Goal: Ask a question: Seek information or help from site administrators or community

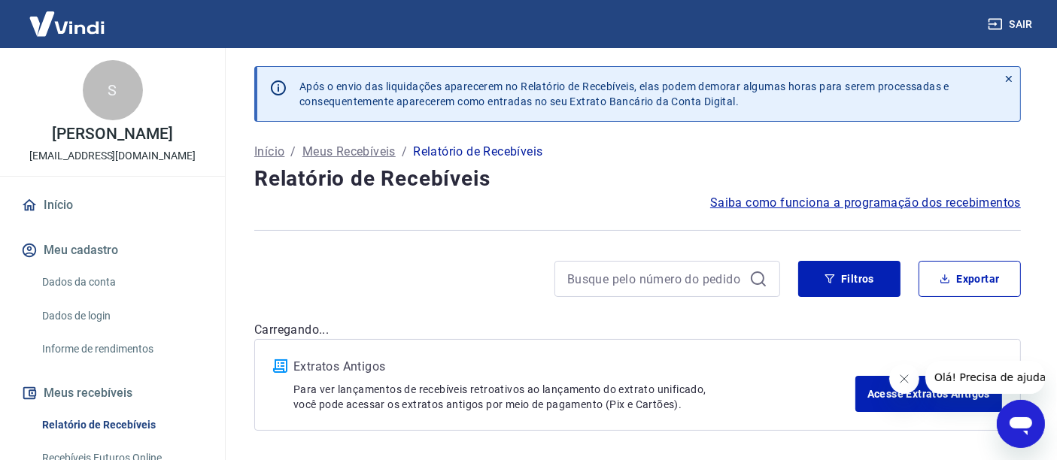
click at [1022, 418] on icon "Abrir janela de mensagens" at bounding box center [1020, 426] width 23 height 18
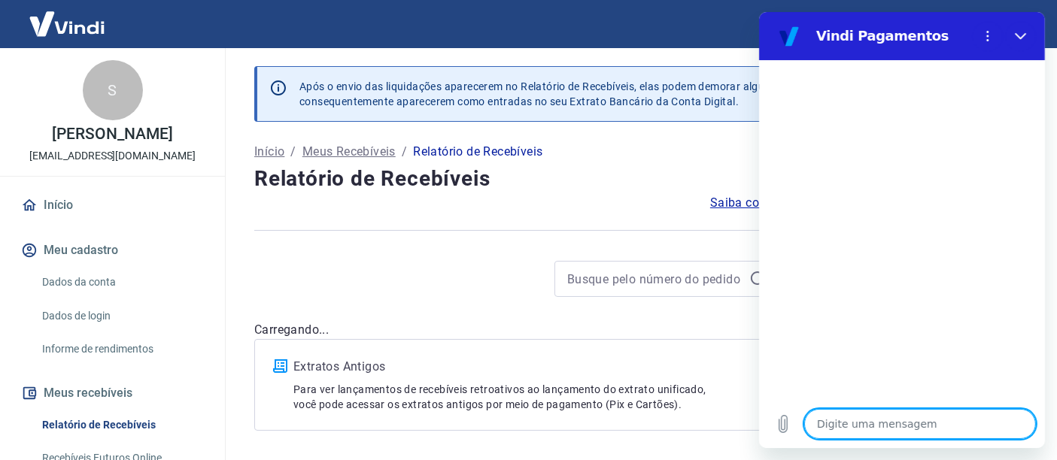
click at [860, 428] on textarea at bounding box center [920, 424] width 232 height 30
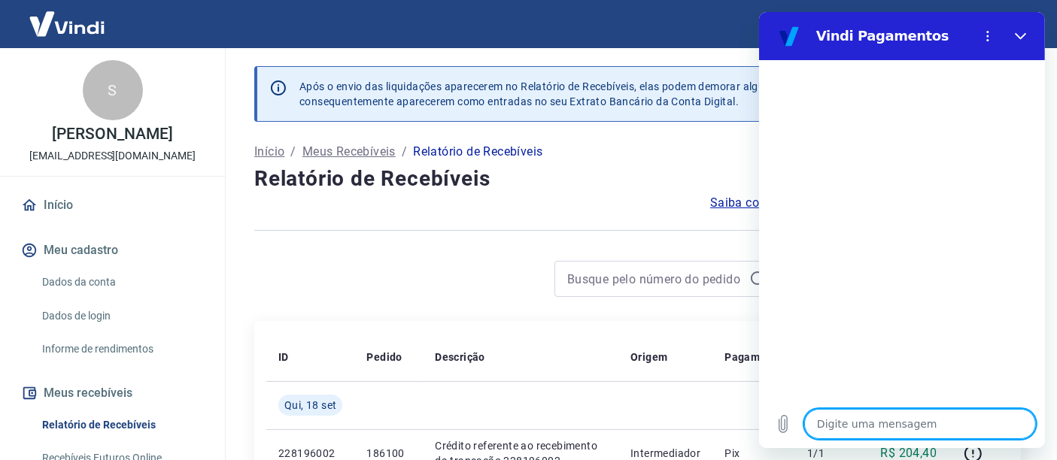
type textarea "o"
type textarea "x"
type textarea "oi"
type textarea "x"
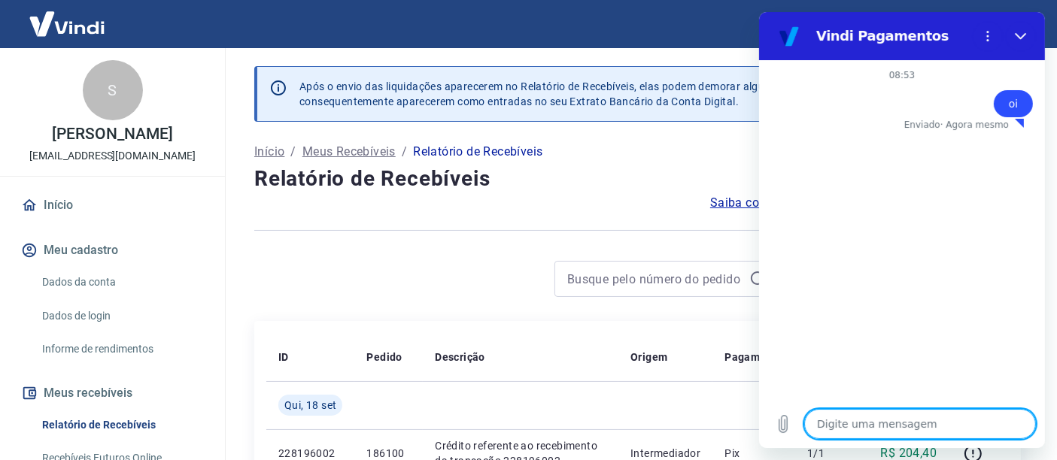
type textarea "f"
type textarea "x"
type textarea "fa"
type textarea "x"
type textarea "fal"
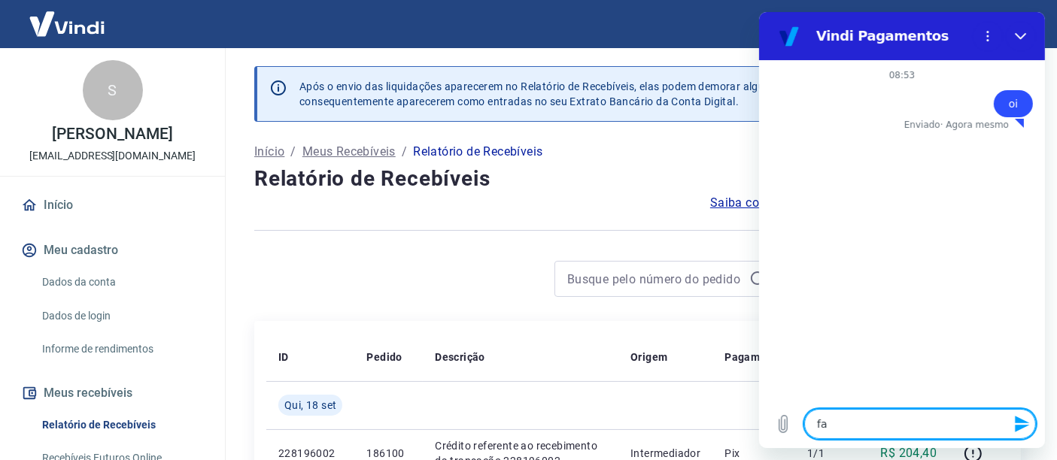
type textarea "x"
type textarea "fala"
type textarea "x"
type textarea "falar"
type textarea "x"
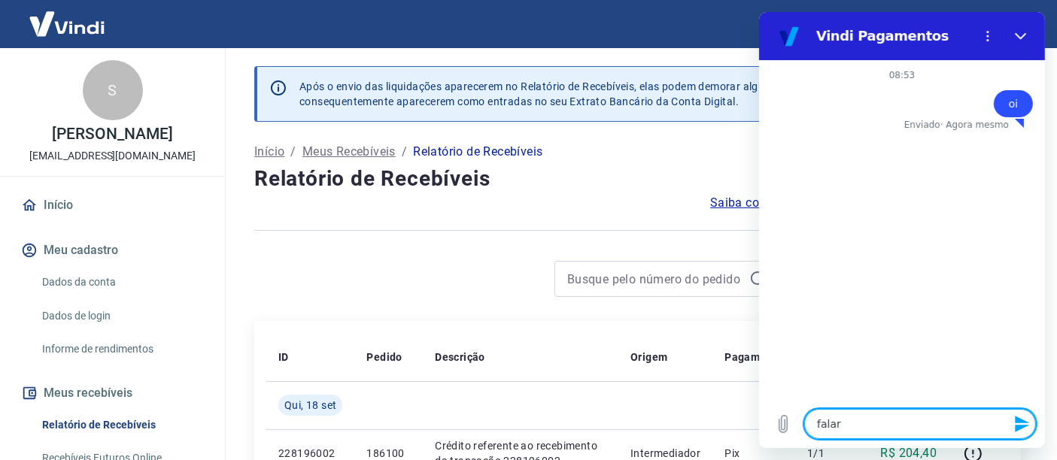
type textarea "falar"
type textarea "x"
type textarea "falar c"
type textarea "x"
type textarea "falar co"
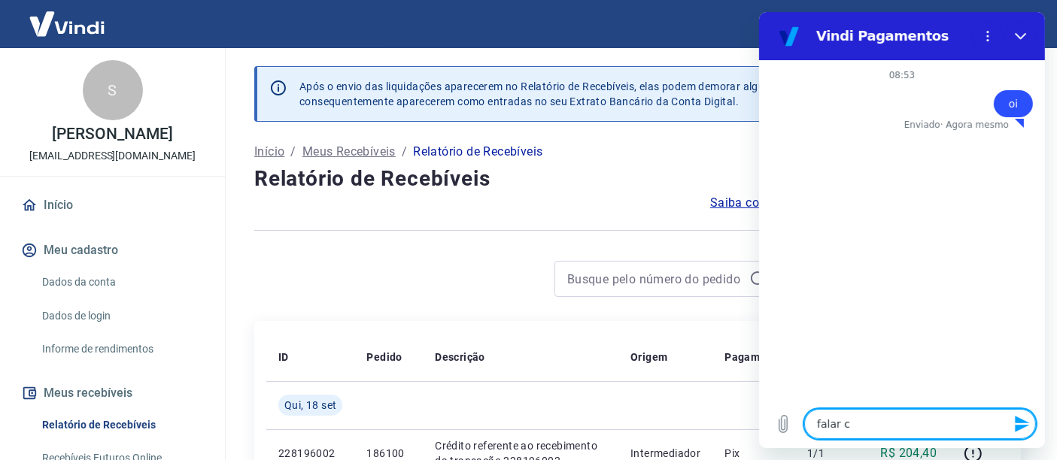
type textarea "x"
type textarea "falar com"
type textarea "x"
type textarea "falar com"
type textarea "x"
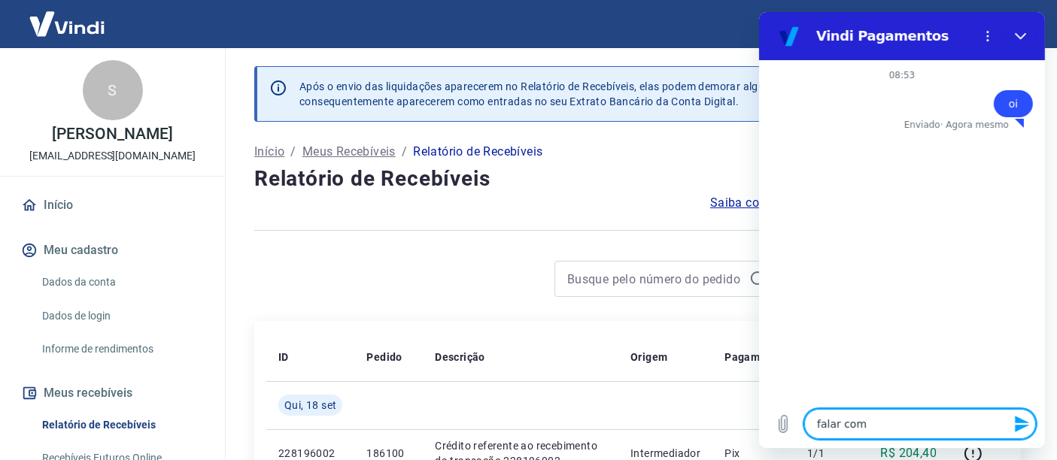
type textarea "falar com a"
type textarea "x"
type textarea "falar com at"
type textarea "x"
type textarea "falar com ata"
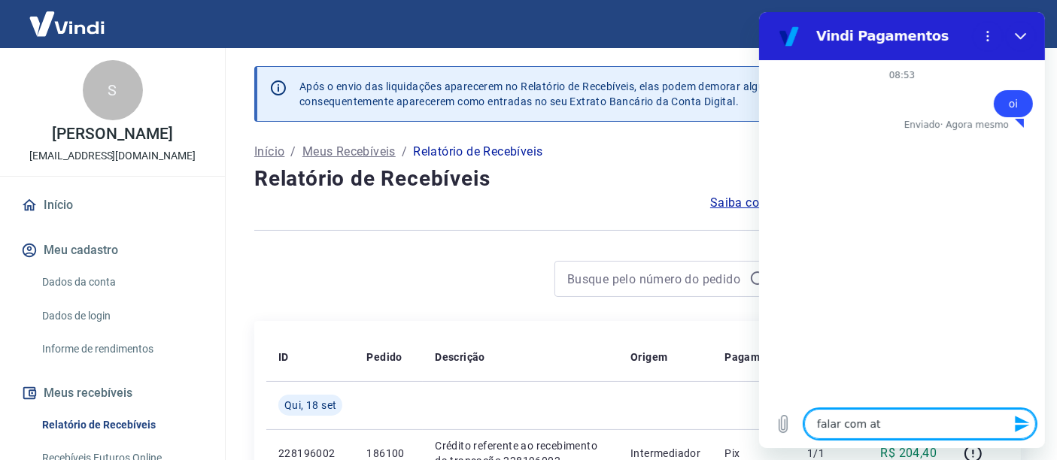
type textarea "x"
type textarea "falar com atan"
type textarea "x"
type textarea "falar com atand"
type textarea "x"
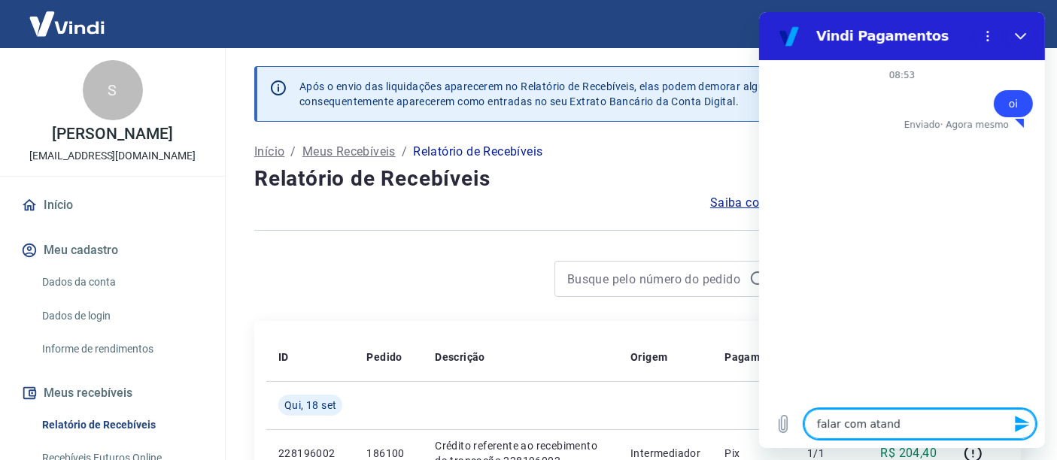
type textarea "falar com atande"
type textarea "x"
type textarea "falar com atanden"
type textarea "x"
type textarea "falar com atandent"
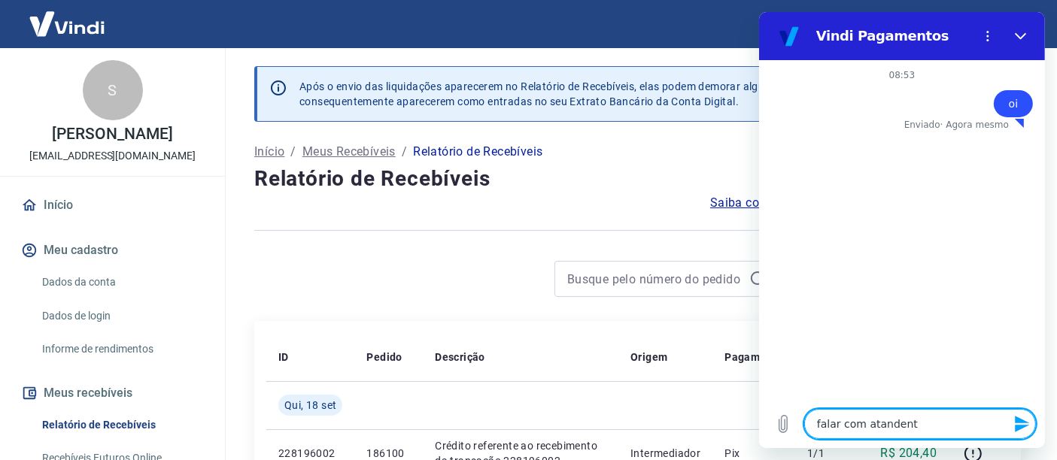
type textarea "x"
type textarea "falar com atandente"
type textarea "x"
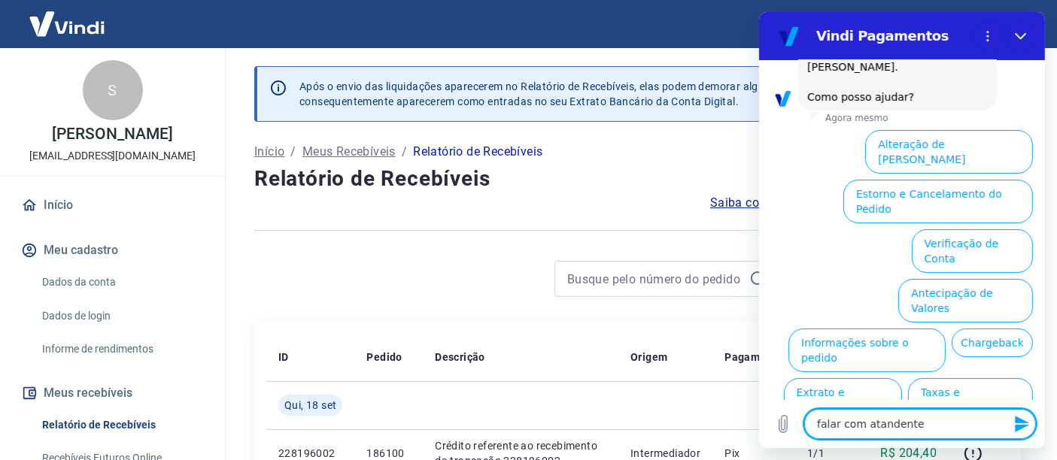
scroll to position [121, 0]
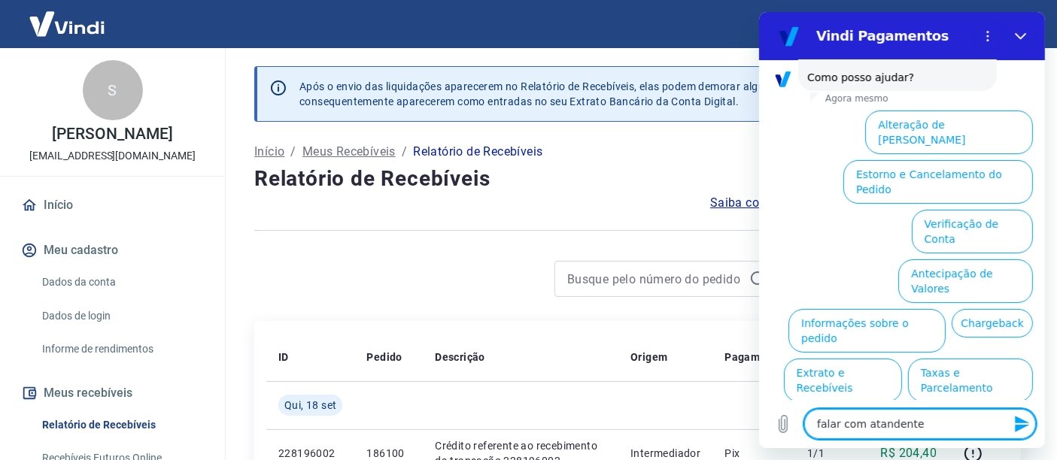
drag, startPoint x: 937, startPoint y: 422, endPoint x: 1443, endPoint y: 445, distance: 506.8
click at [758, 433] on html "Vindi Pagamentos 08:53 diz: oi Enviado · Agora mesmo Vindi Vindi diz: Olá, SAND…" at bounding box center [901, 230] width 286 height 436
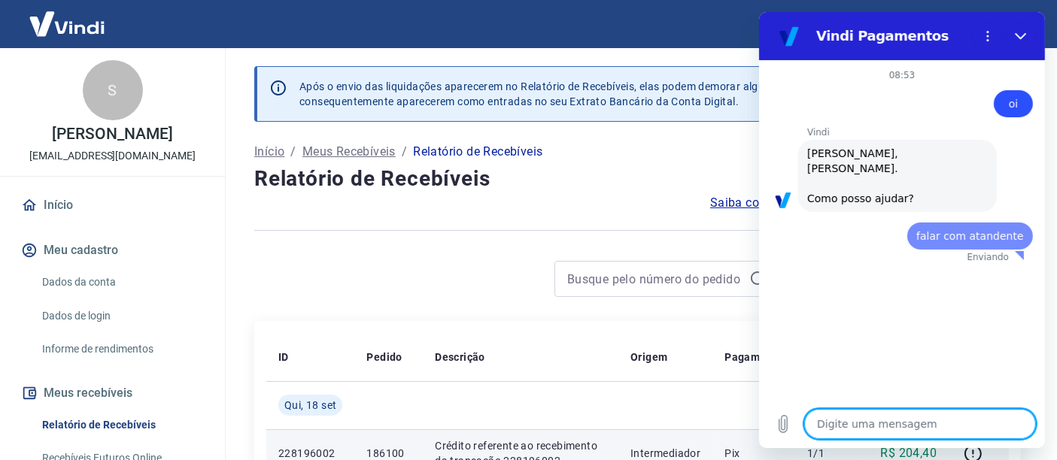
scroll to position [0, 0]
type textarea "x"
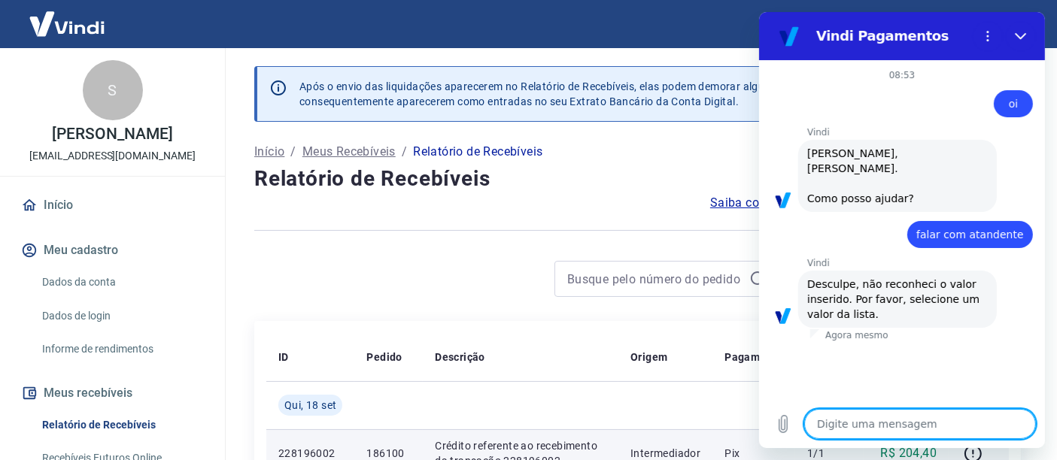
type textarea "falar com atandente"
type textarea "x"
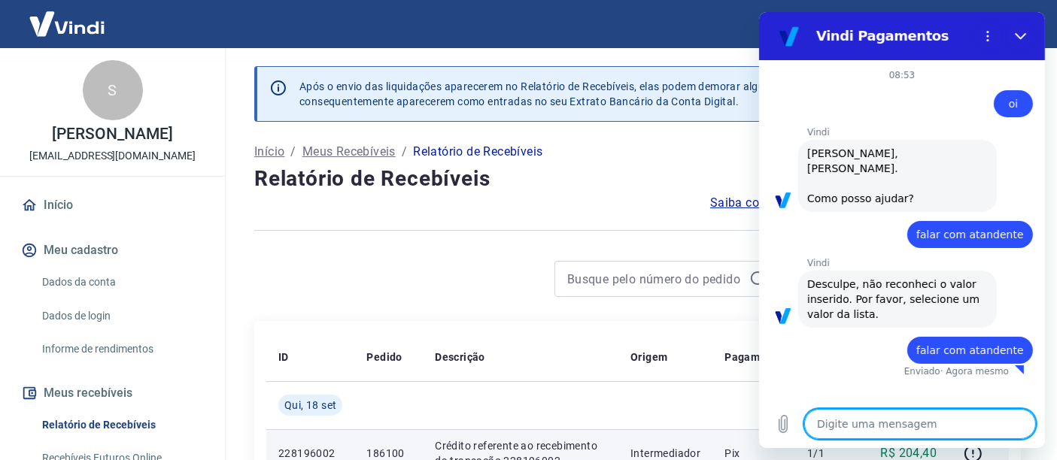
type textarea "x"
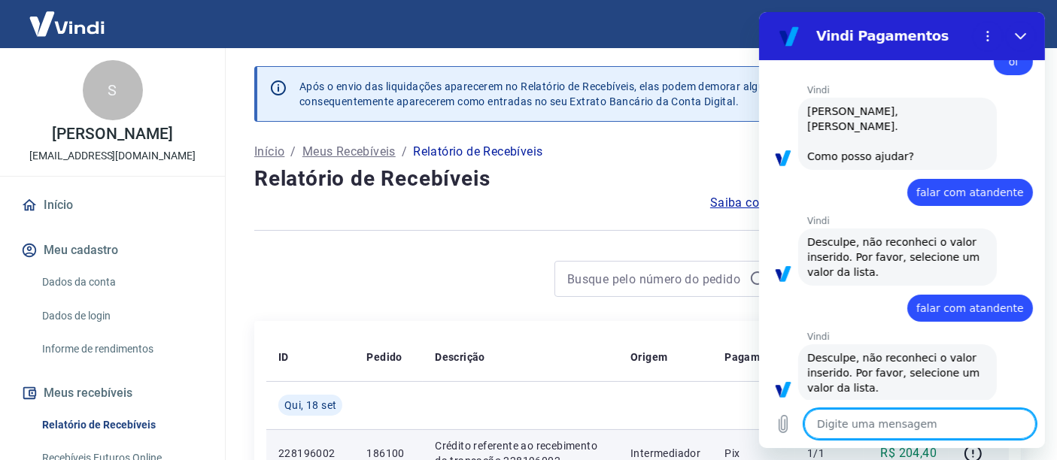
scroll to position [45, 0]
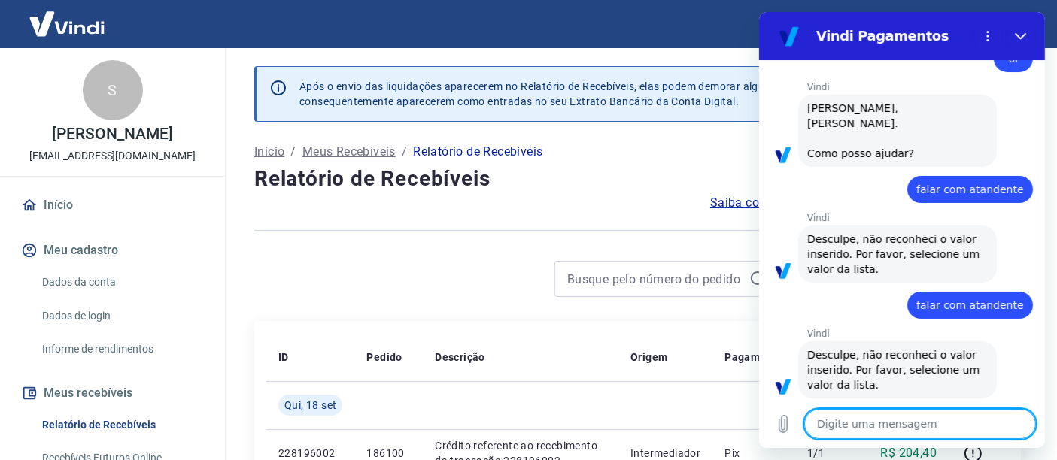
type textarea "falar com atandente"
type textarea "x"
drag, startPoint x: 873, startPoint y: 424, endPoint x: 1631, endPoint y: 471, distance: 759.8
click at [873, 424] on textarea "falar com atandente" at bounding box center [920, 424] width 232 height 30
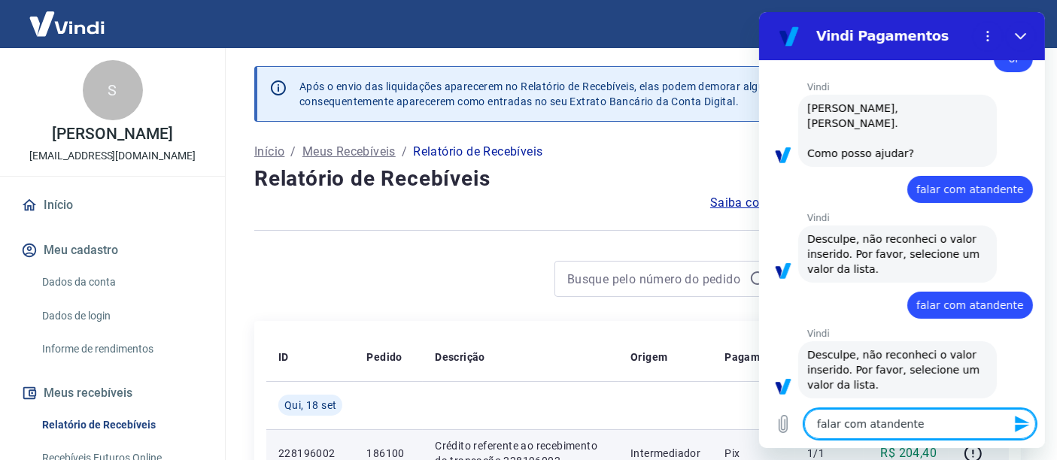
type textarea "falar com atndente"
type textarea "x"
type textarea "falar com atendente"
type textarea "x"
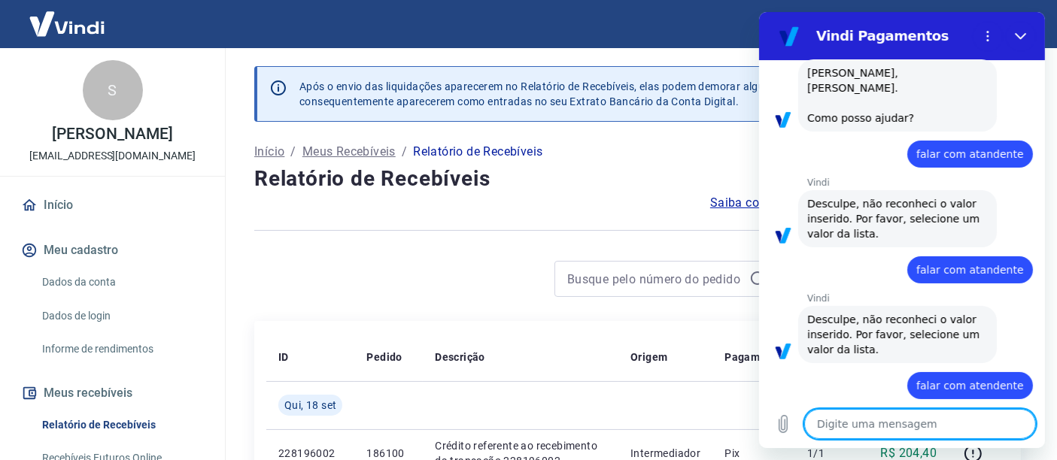
type textarea "x"
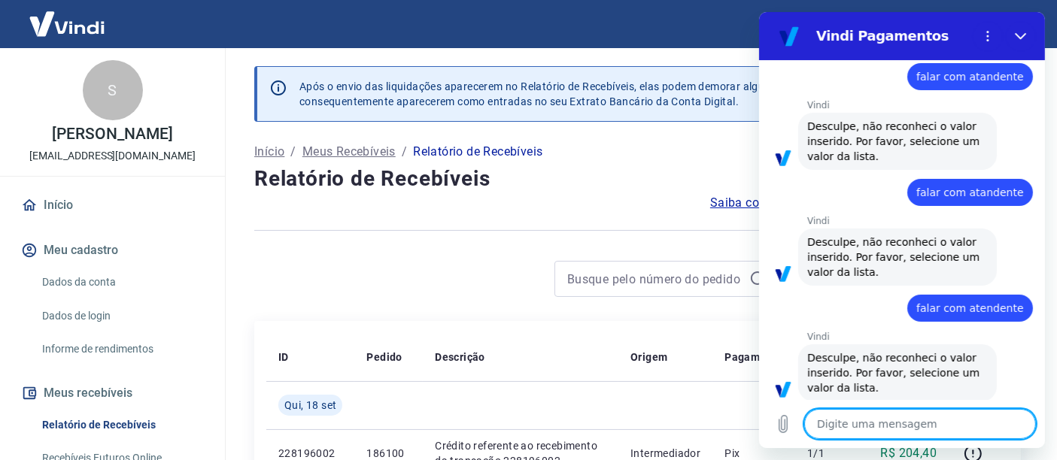
scroll to position [161, 0]
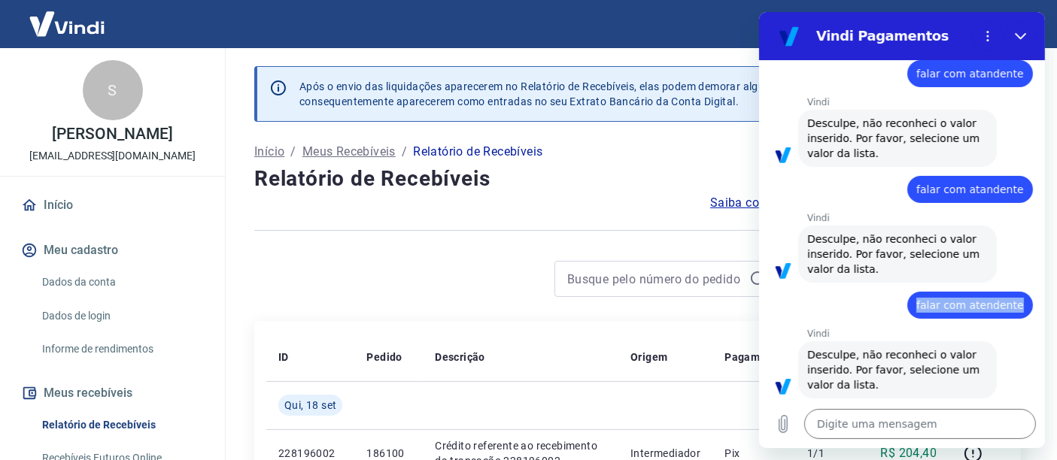
drag, startPoint x: 917, startPoint y: 291, endPoint x: 1013, endPoint y: 290, distance: 96.3
click at [1013, 292] on div "diz: falar com atendente" at bounding box center [970, 305] width 126 height 27
copy span "falar com atendente"
click at [870, 428] on textarea at bounding box center [920, 424] width 232 height 30
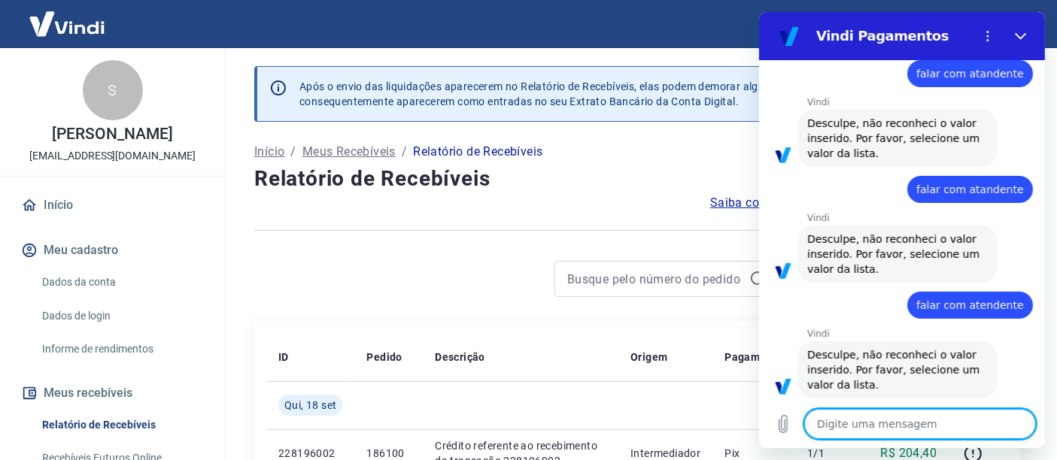
paste textarea "falar com atendente"
type textarea "falar com atendente"
type textarea "x"
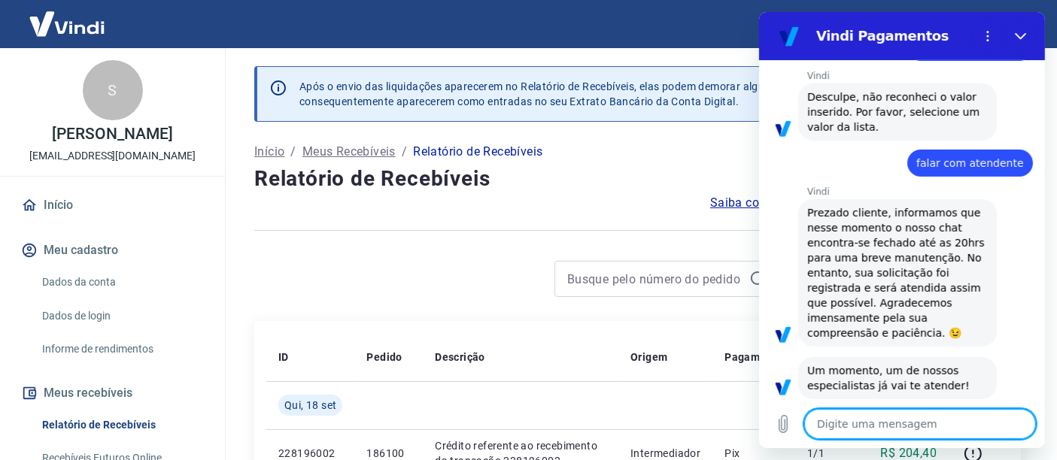
click at [870, 428] on textarea at bounding box center [920, 424] width 232 height 30
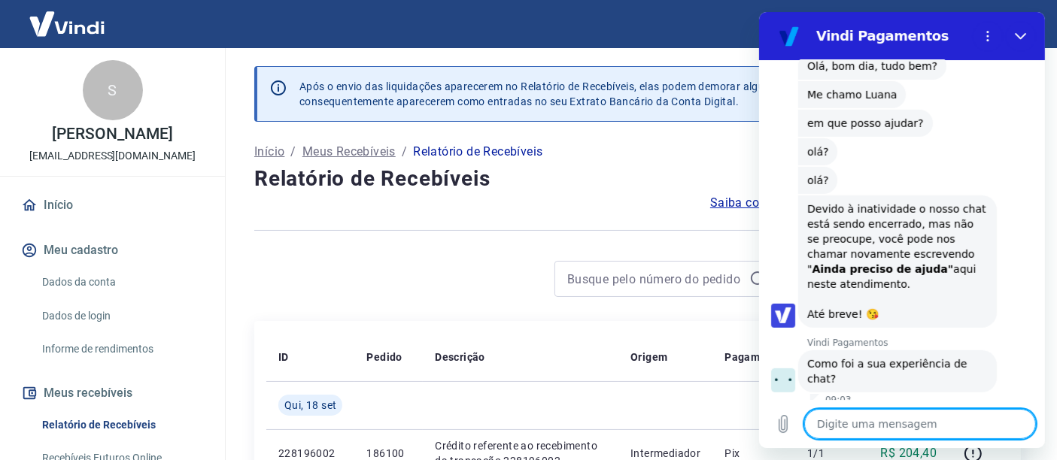
scroll to position [801, 0]
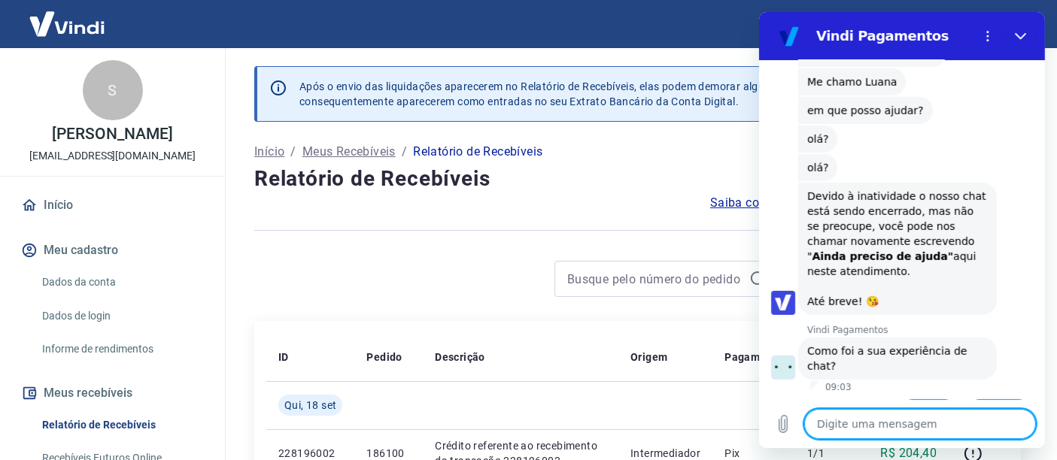
click at [922, 399] on button "Boa 👍" at bounding box center [928, 421] width 61 height 44
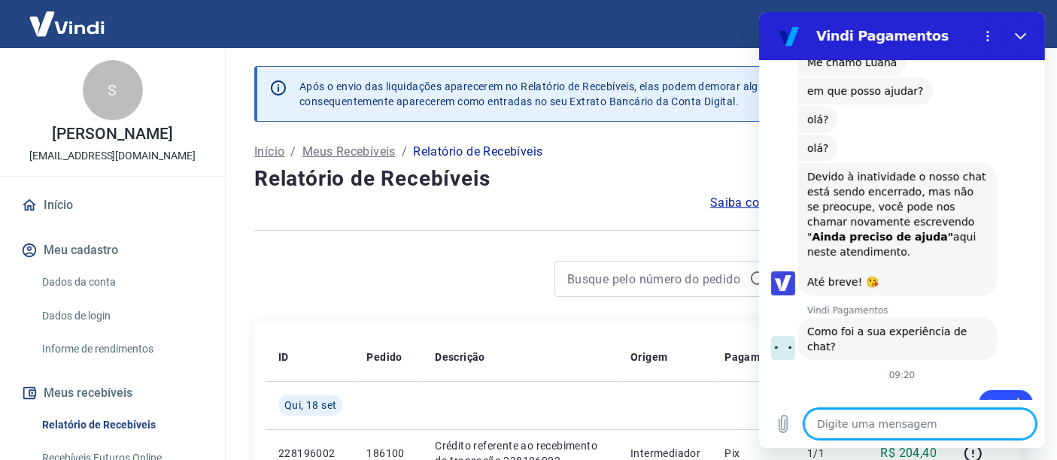
type textarea "x"
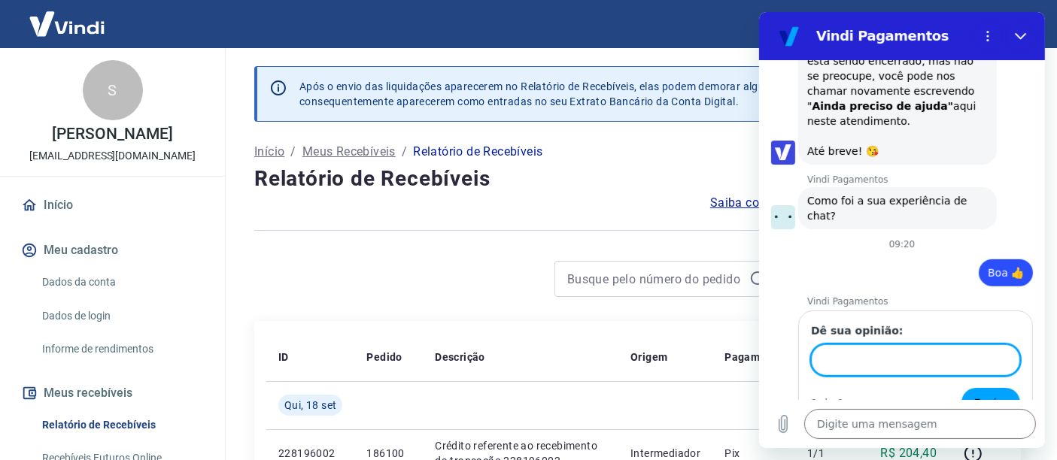
scroll to position [951, 0]
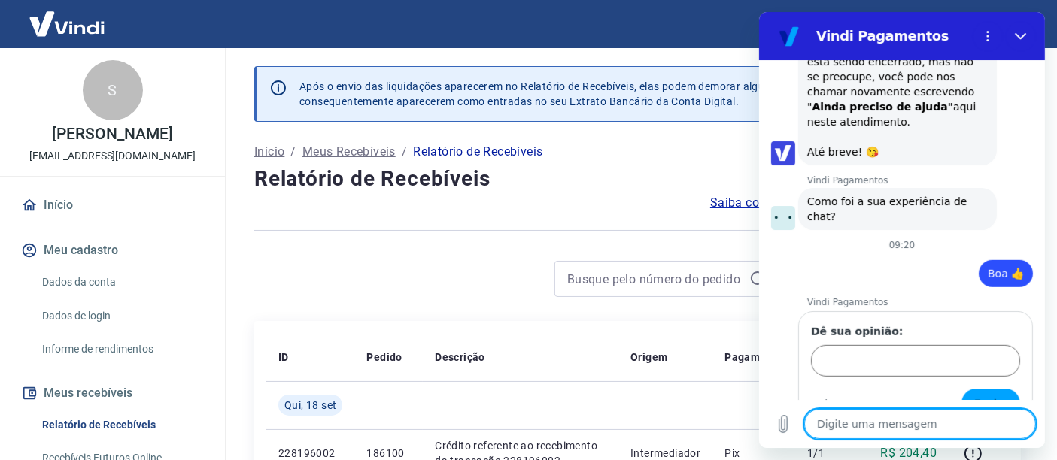
click at [875, 430] on textarea at bounding box center [920, 424] width 232 height 30
paste textarea "falar com atendente"
type textarea "falar com atendente"
type textarea "x"
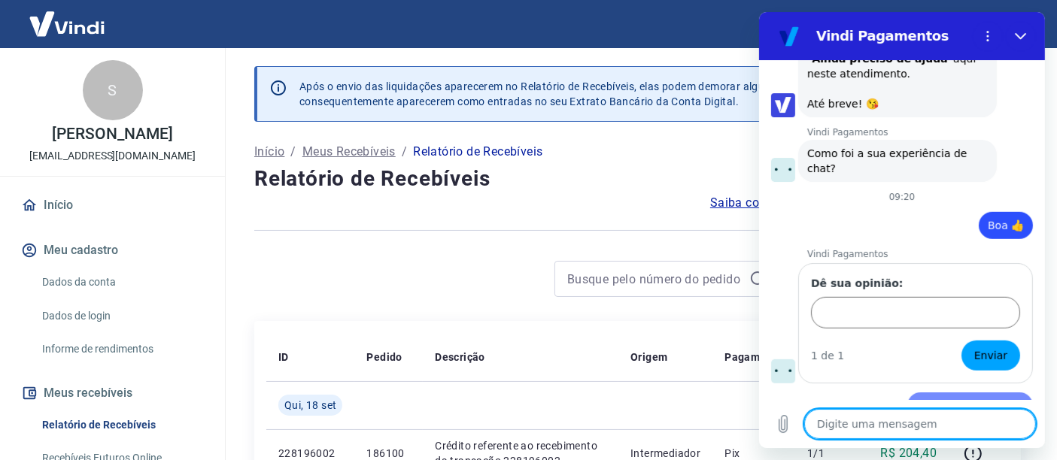
type textarea "x"
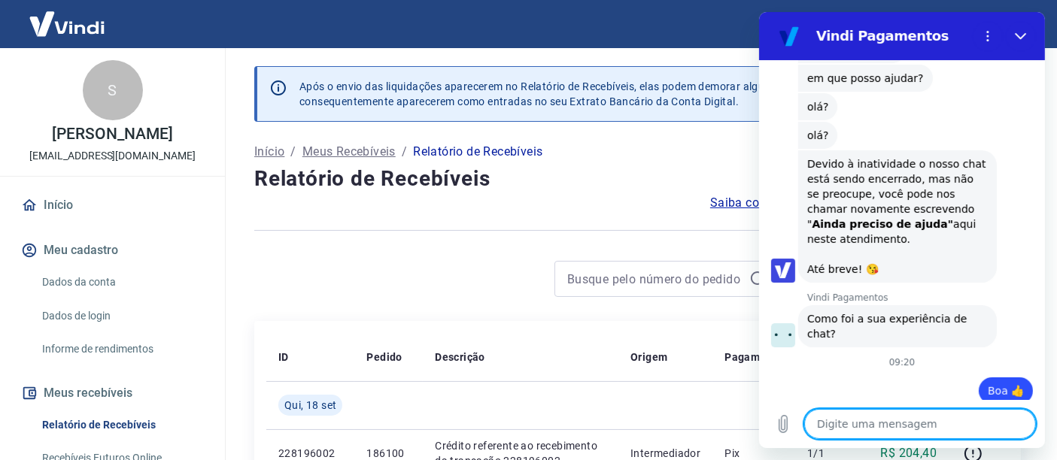
scroll to position [1004, 0]
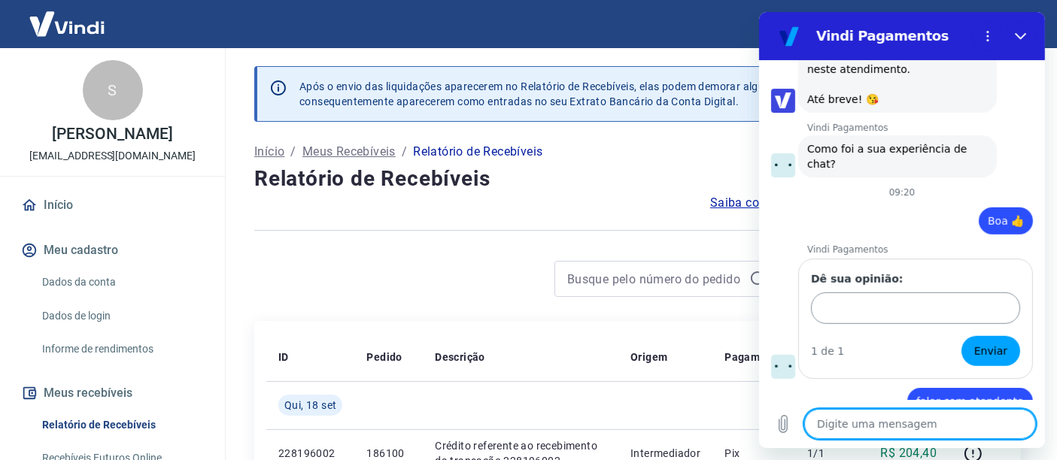
click at [895, 293] on input "Dê sua opinião:" at bounding box center [914, 309] width 209 height 32
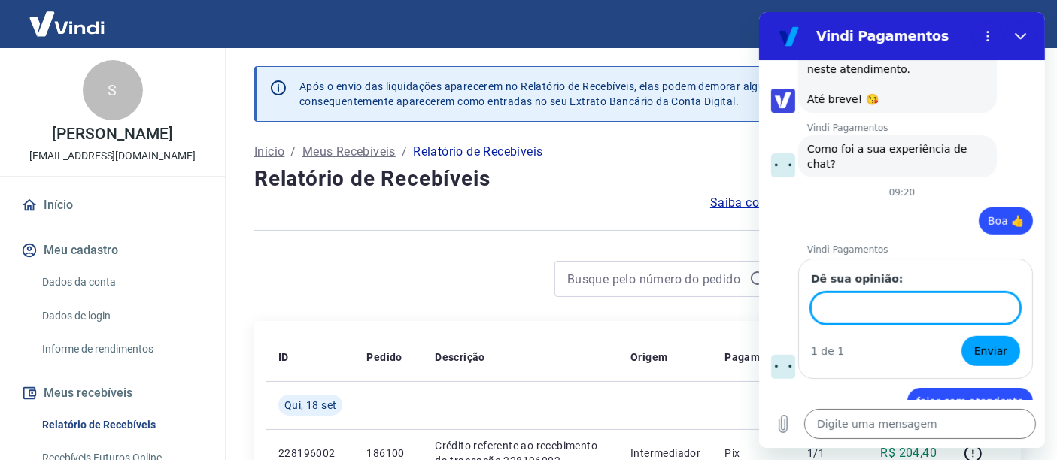
type input "atenciosa"
click at [984, 342] on span "Enviar" at bounding box center [990, 351] width 33 height 18
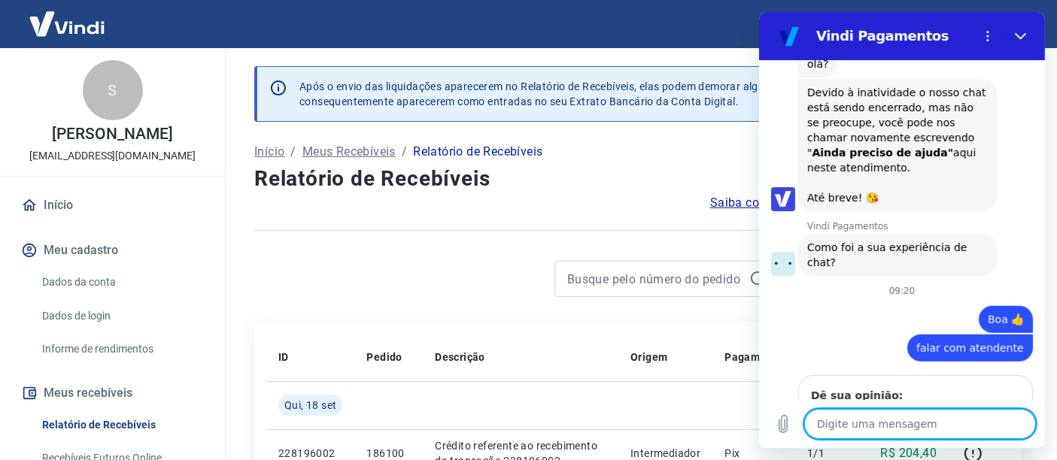
type textarea "x"
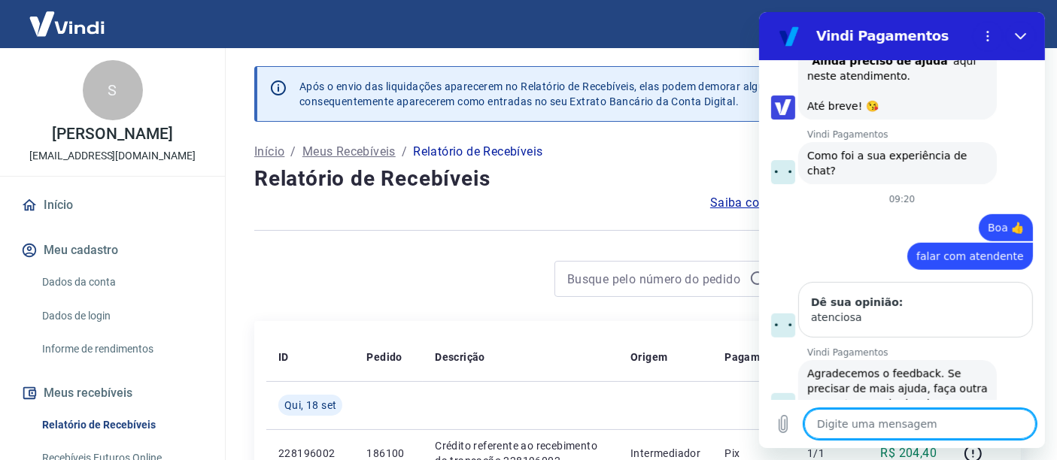
scroll to position [1000, 0]
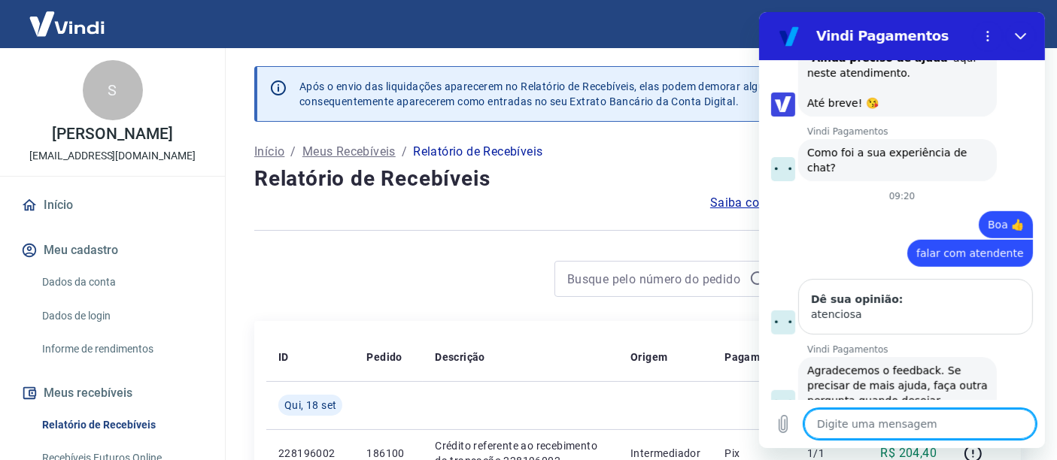
paste textarea "falar com atendente"
type textarea "falar com atendente"
type textarea "x"
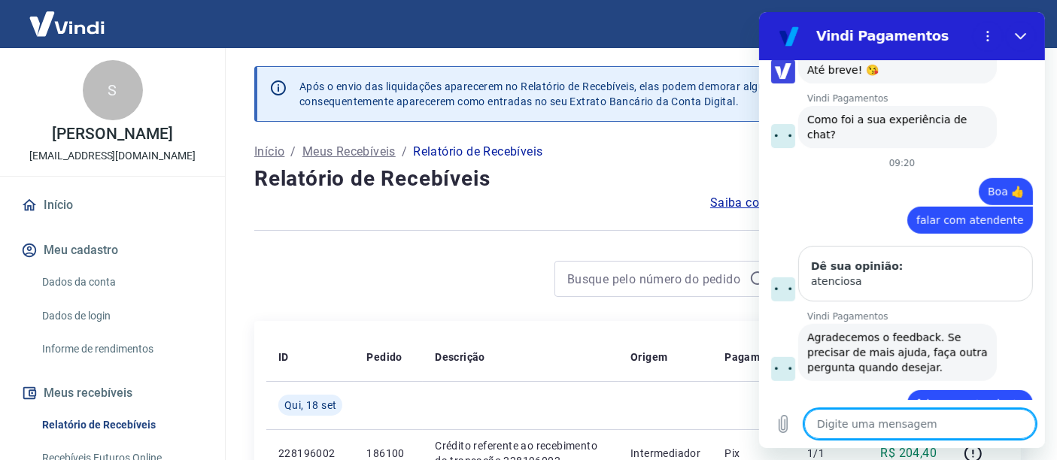
scroll to position [1036, 0]
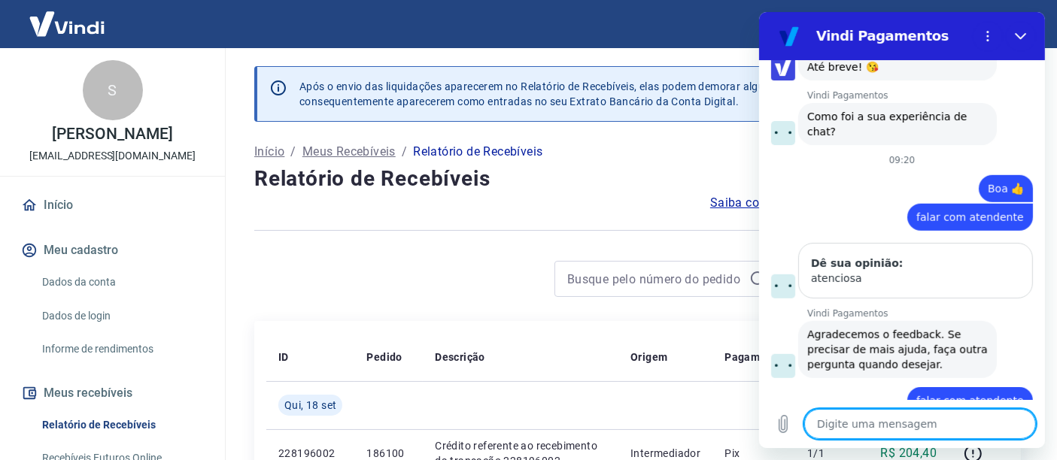
type textarea "x"
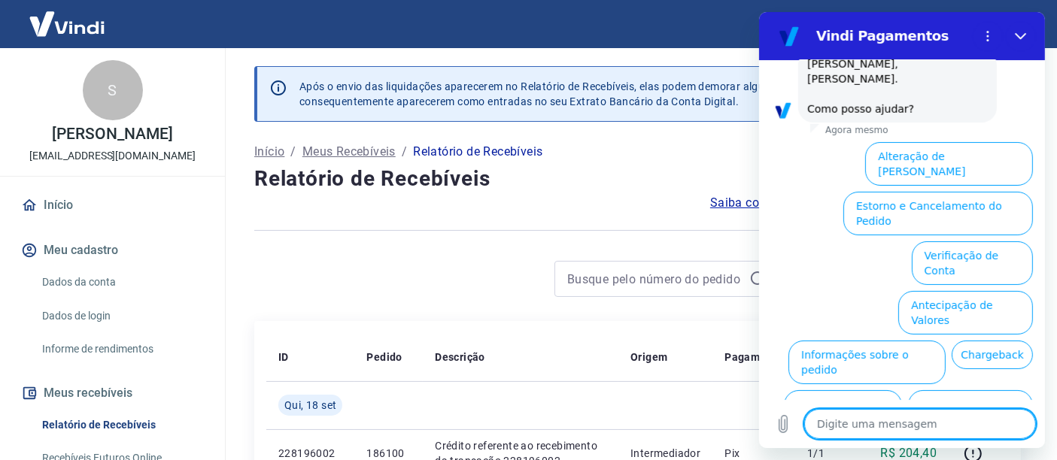
scroll to position [1423, 0]
paste textarea "falar com atendente"
type textarea "falar com atendente"
type textarea "x"
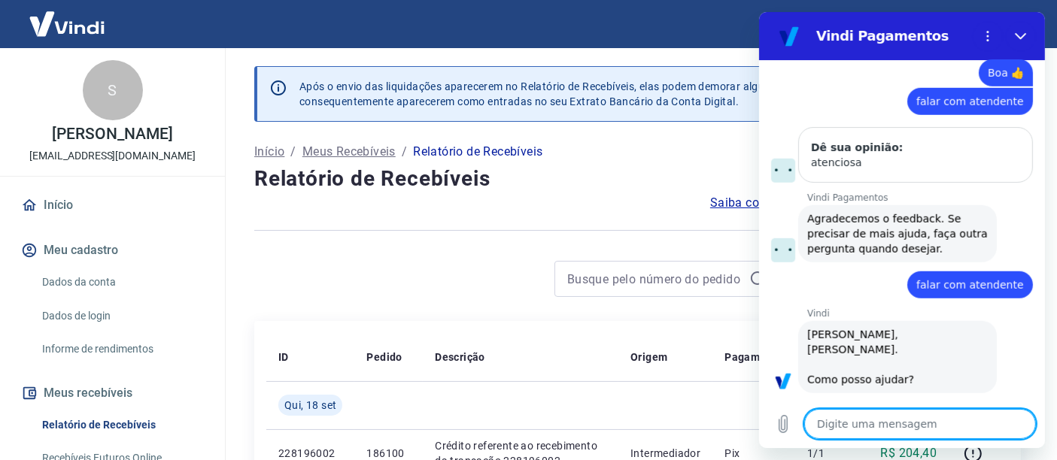
type textarea "x"
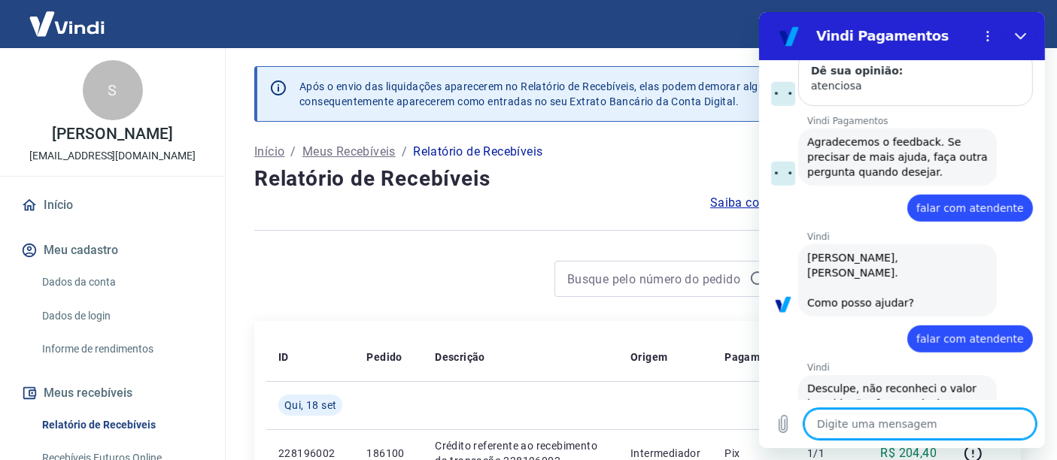
scroll to position [1232, 0]
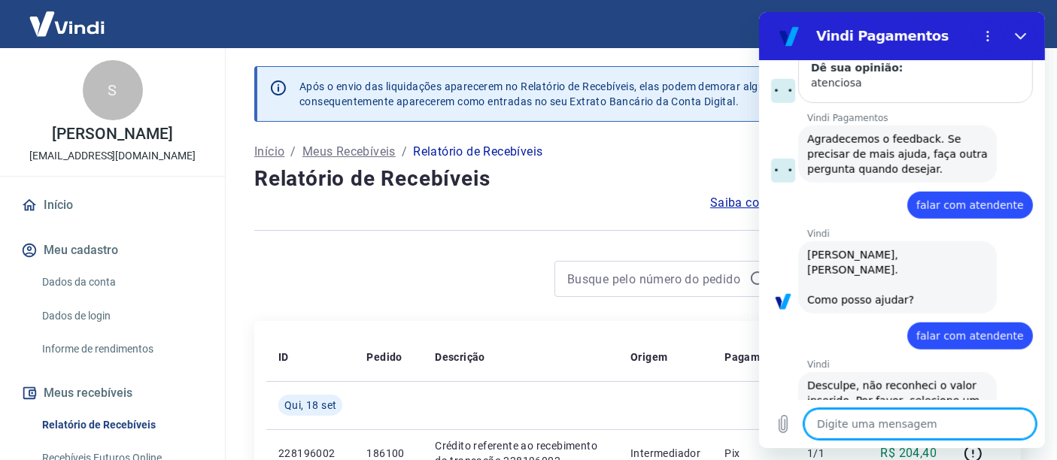
paste textarea "falar com atendente"
type textarea "falar com atendente"
type textarea "x"
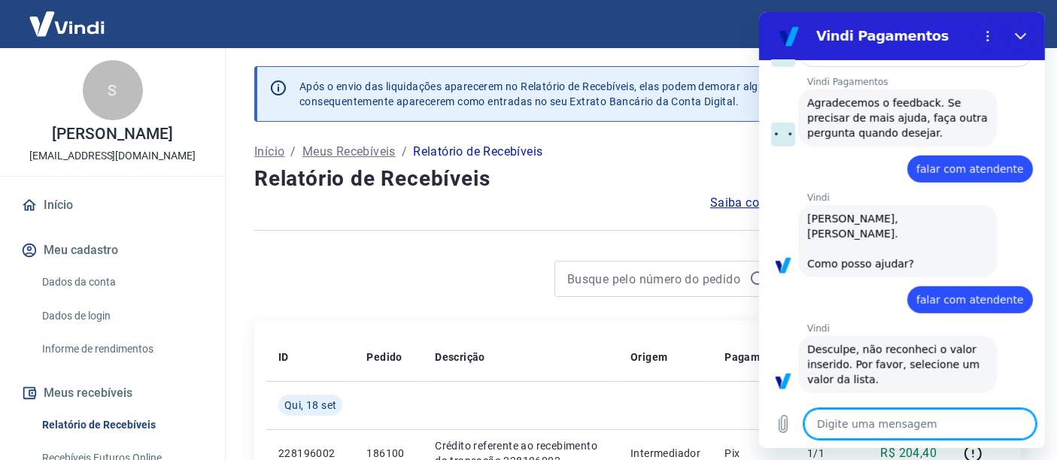
type textarea "x"
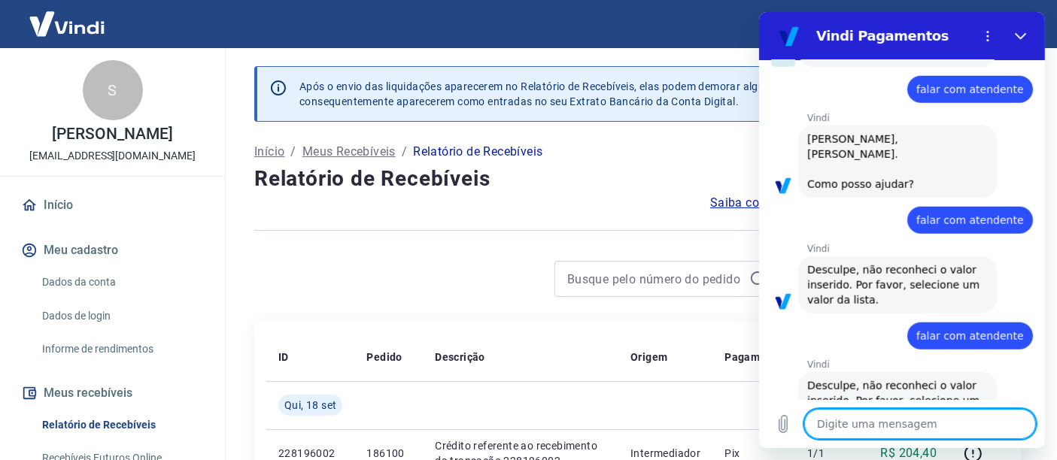
paste textarea "falar com atendente"
type textarea "falar com atendente"
type textarea "x"
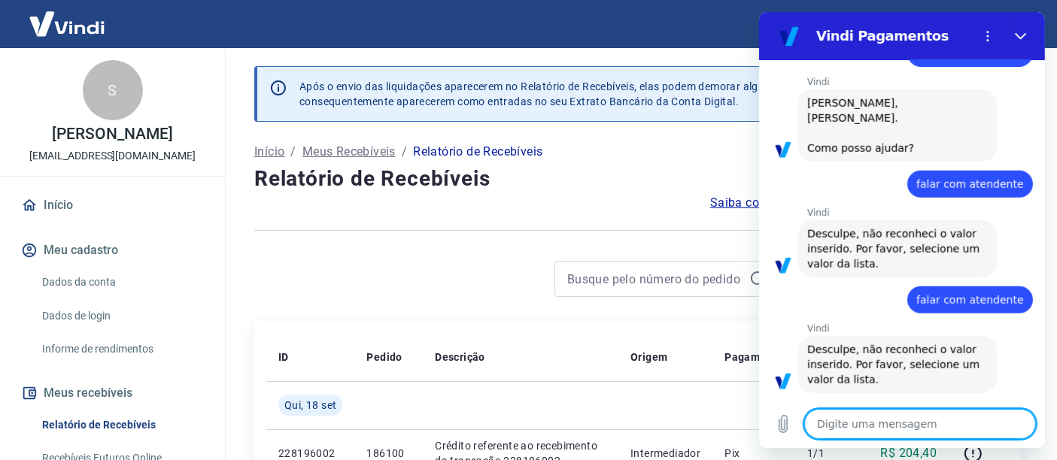
type textarea "x"
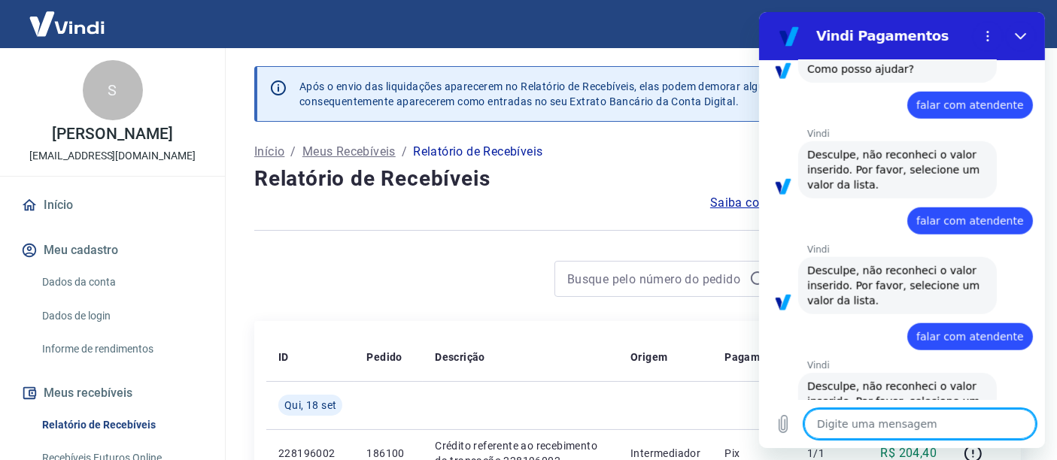
paste textarea "falar com atendente"
type textarea "falar com atendente"
type textarea "x"
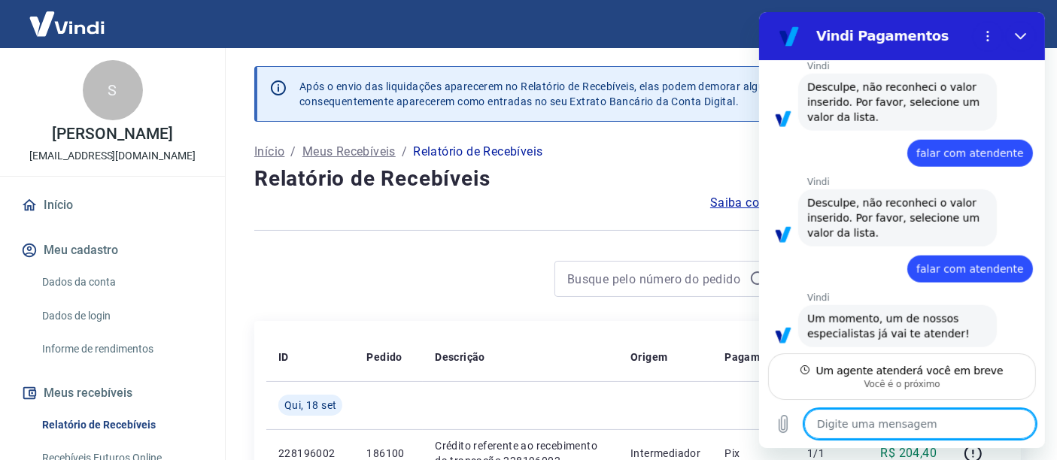
scroll to position [1644, 0]
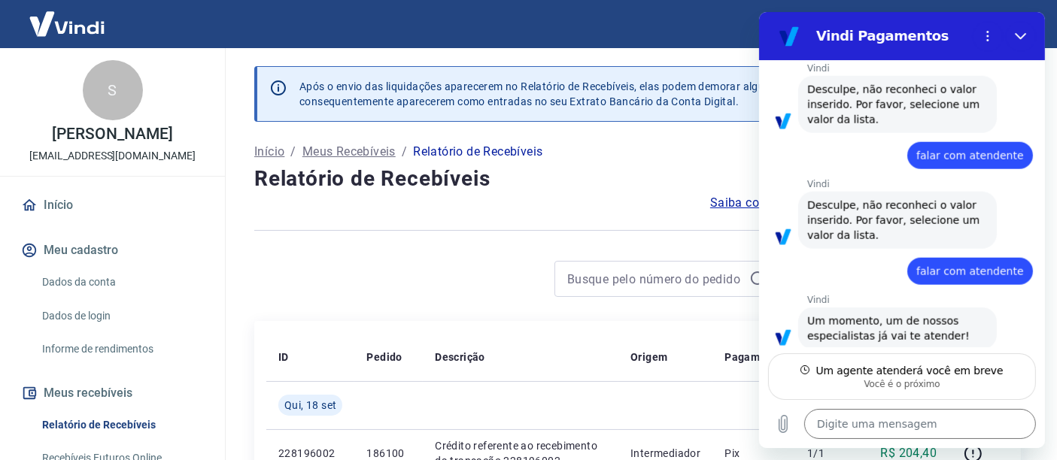
type textarea "x"
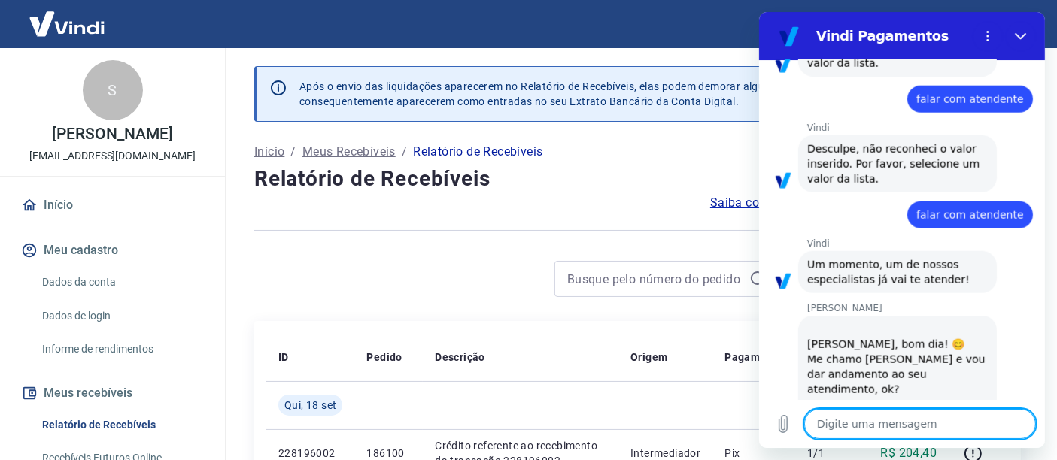
scroll to position [1703, 0]
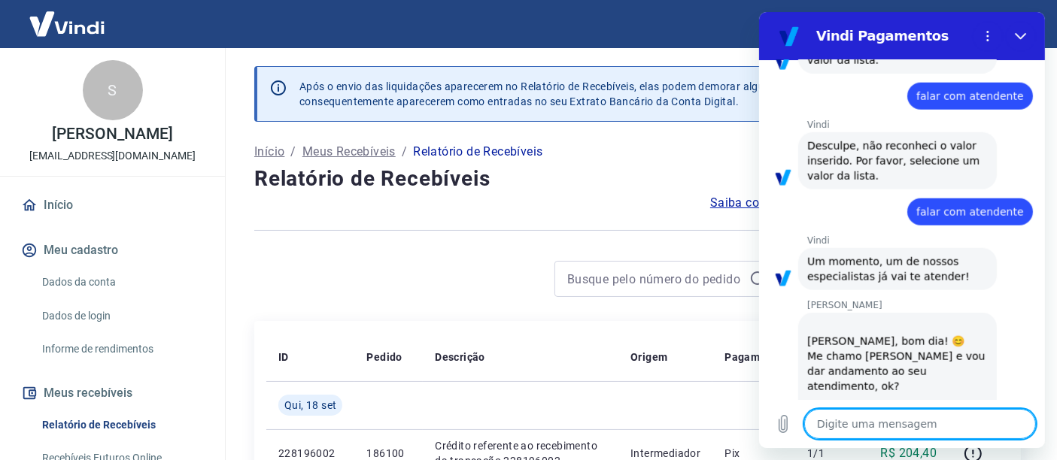
type textarea "B"
type textarea "x"
type textarea "Bo"
type textarea "x"
type textarea "Bom"
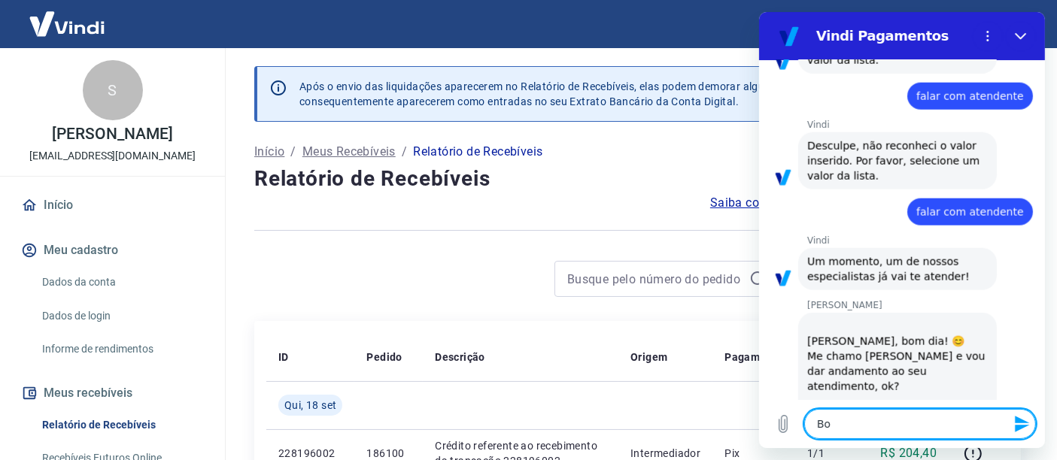
type textarea "x"
type textarea "Bom"
type textarea "x"
type textarea "Bom d"
type textarea "x"
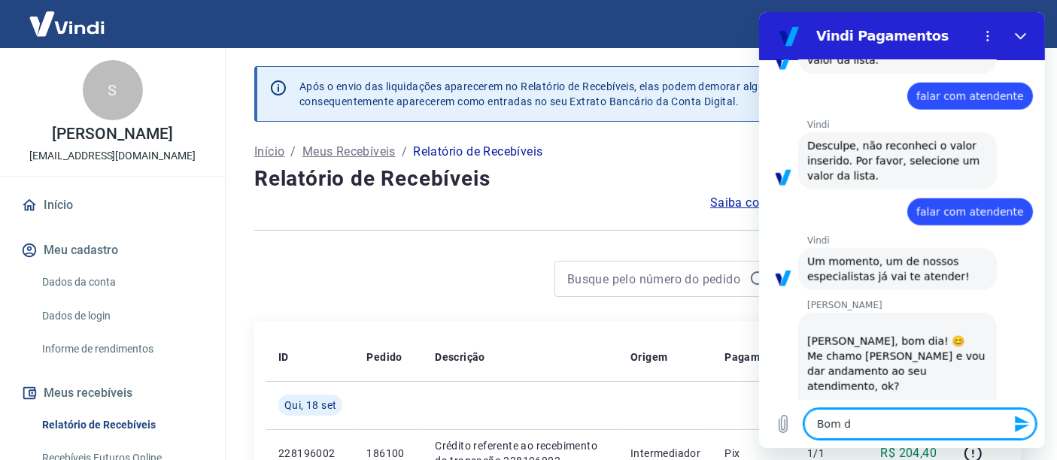
type textarea "Bom di"
type textarea "x"
type textarea "Bom dia"
type textarea "x"
type textarea "Bom dia!"
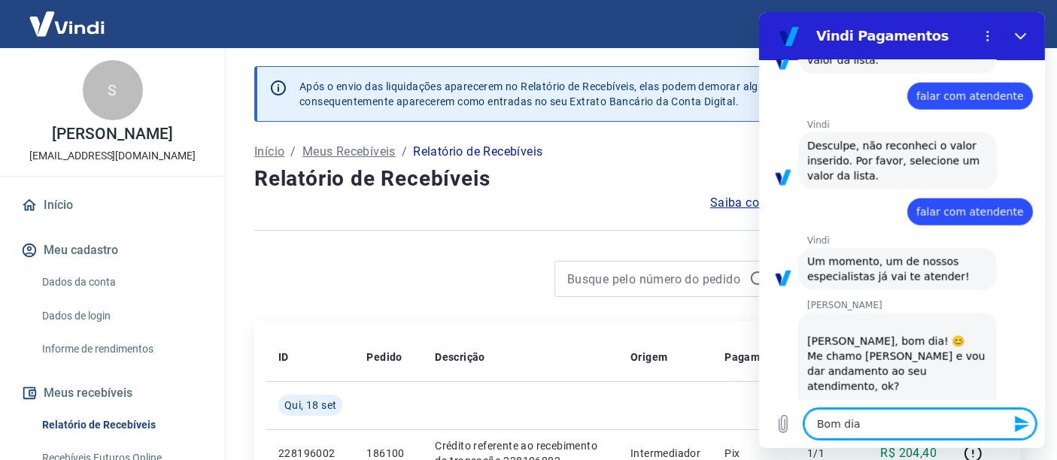
type textarea "x"
type textarea "Bom dia!!"
type textarea "x"
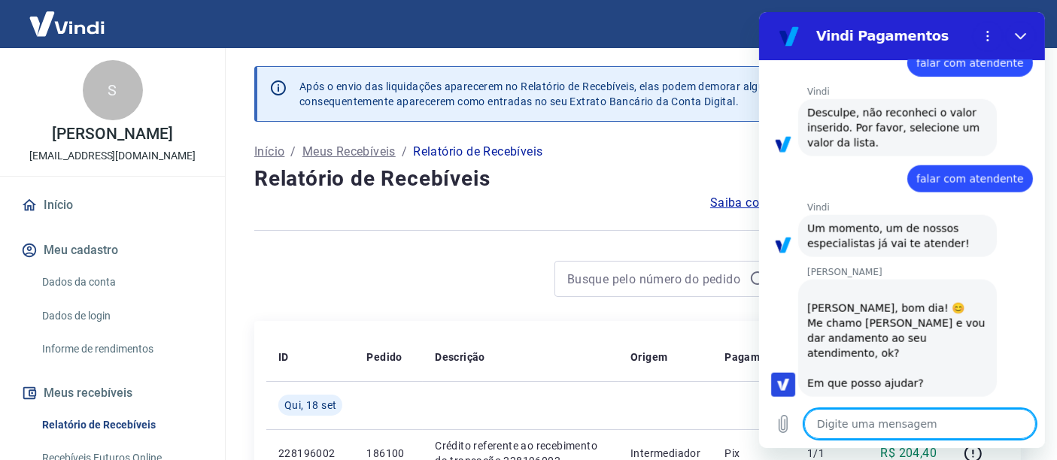
scroll to position [1739, 0]
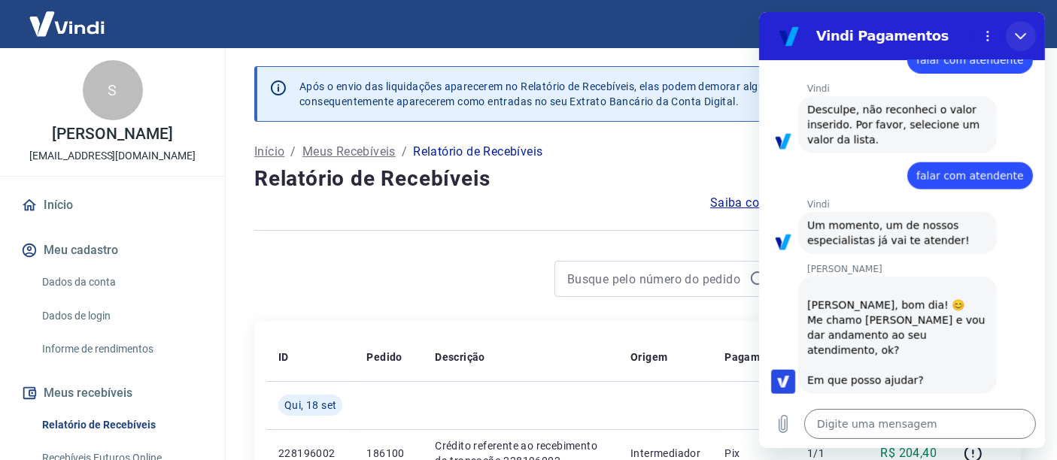
drag, startPoint x: 1023, startPoint y: 44, endPoint x: 1762, endPoint y: 43, distance: 738.8
click at [1023, 44] on button "Fechar" at bounding box center [1020, 36] width 30 height 30
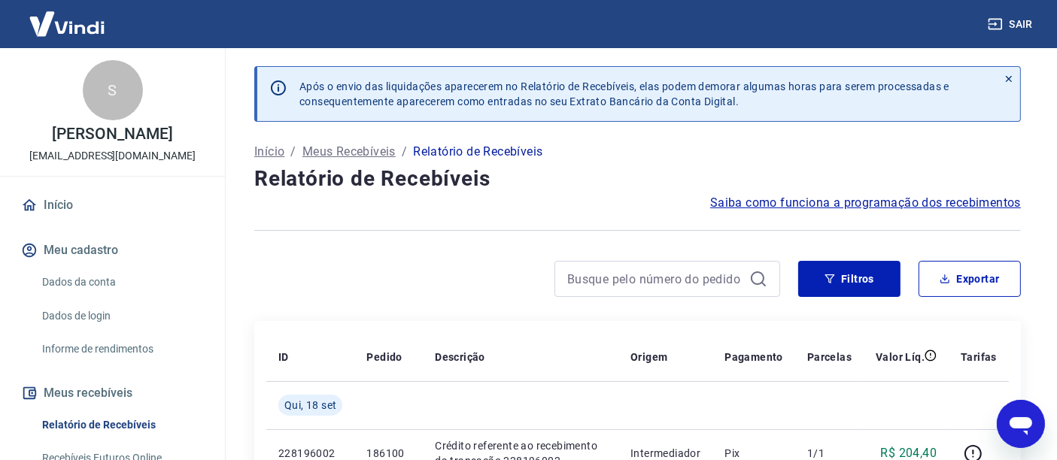
click at [1028, 403] on div "Abrir janela de mensagens" at bounding box center [1020, 423] width 45 height 45
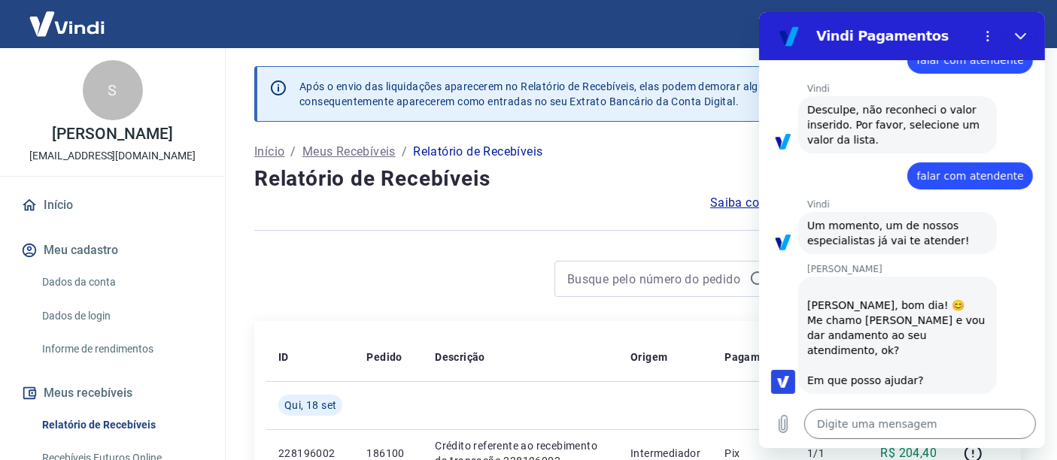
type textarea "x"
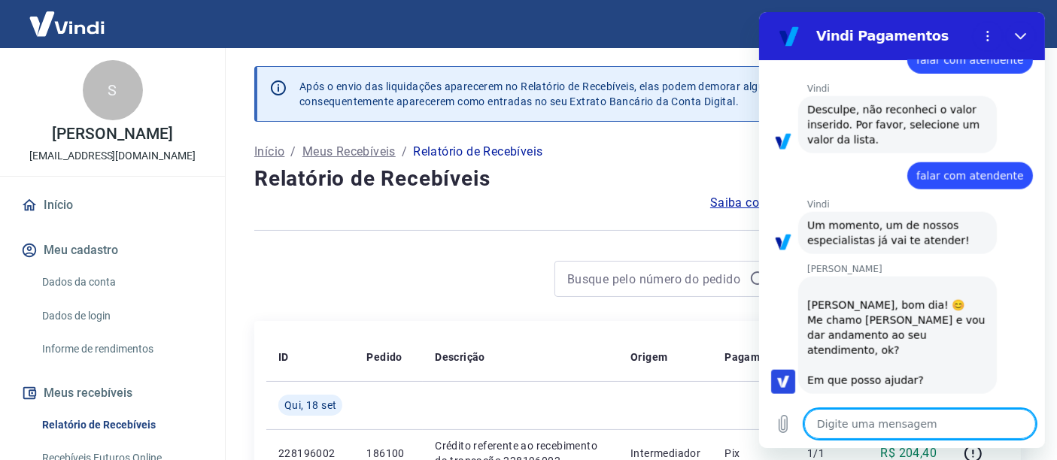
scroll to position [1804, 0]
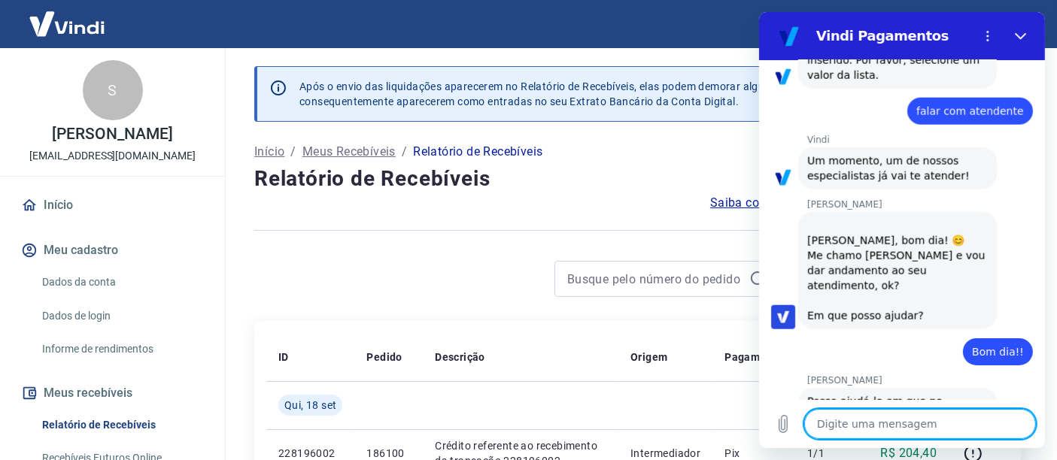
paste textarea "227343454"
type textarea "227343454"
type textarea "x"
type textarea "227343454"
type textarea "x"
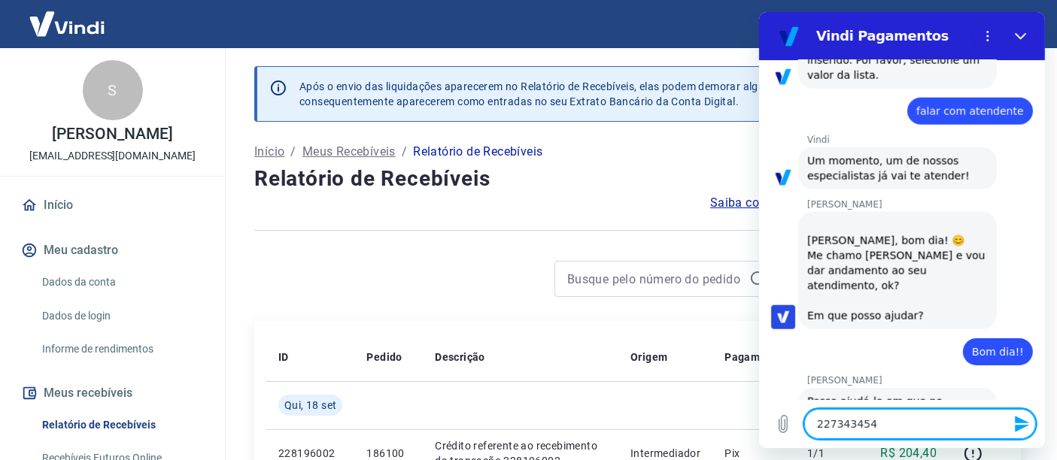
type textarea "227343454 e"
type textarea "x"
type textarea "227343454 es"
type textarea "x"
type textarea "227343454 ess"
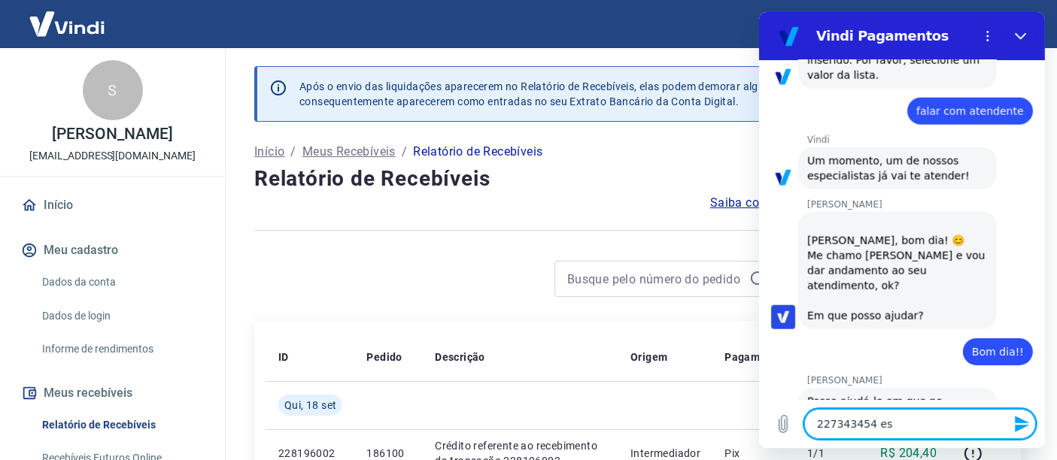
type textarea "x"
type textarea "227343454 essa"
type textarea "x"
type textarea "227343454 essa"
type textarea "x"
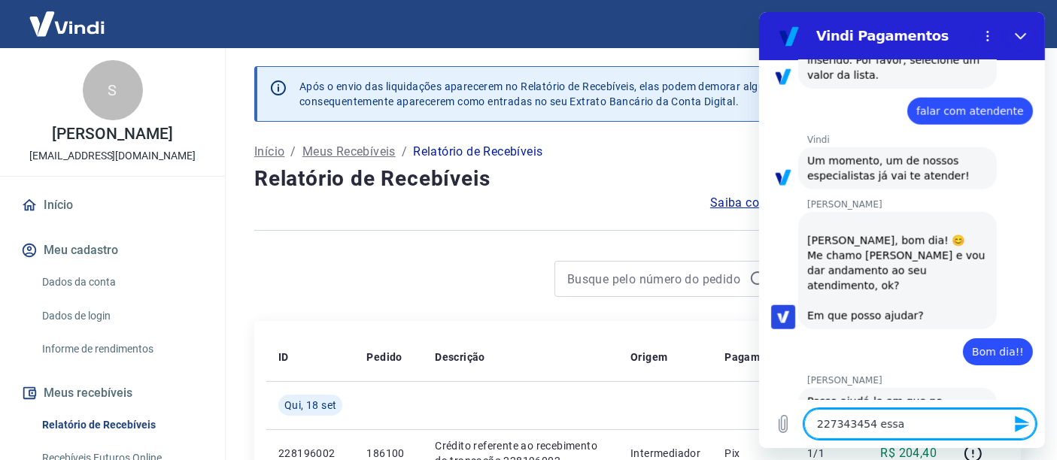
type textarea "227343454 essa t"
type textarea "x"
type textarea "227343454 essa tr"
type textarea "x"
type textarea "227343454 essa tra"
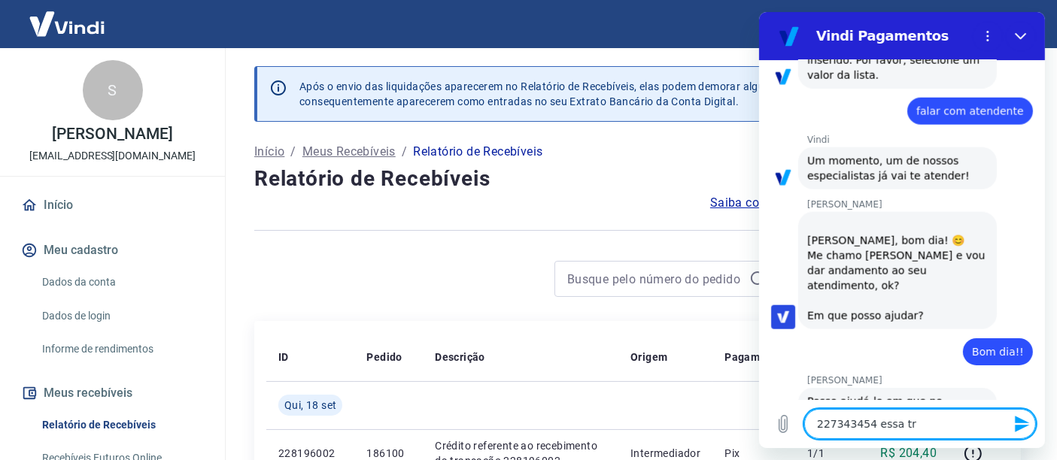
type textarea "x"
type textarea "227343454 essa tran"
type textarea "x"
type textarea "227343454 essa trans"
type textarea "x"
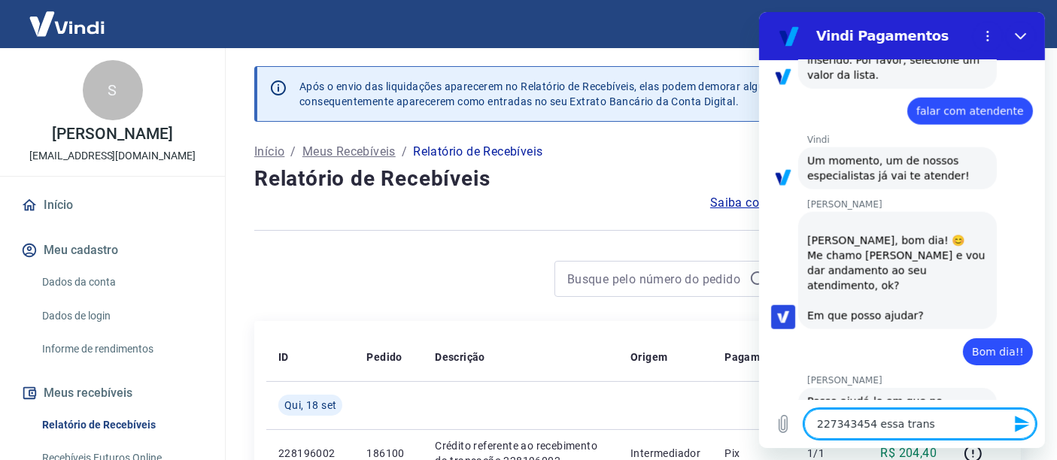
type textarea "227343454 essa transa"
type textarea "x"
type textarea "227343454 essa transaç"
type textarea "x"
type textarea "227343454 essa transaçã"
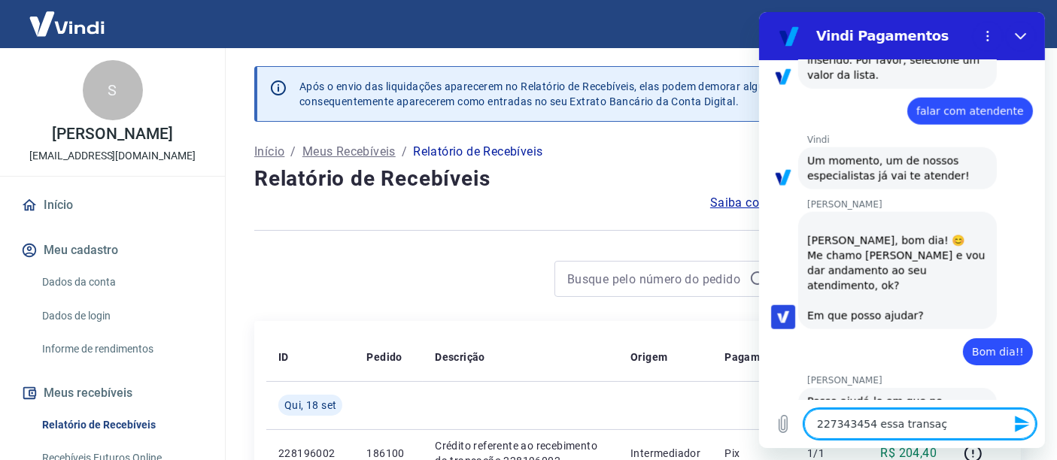
type textarea "x"
type textarea "227343454 essa transação"
type textarea "x"
type textarea "227343454 essa transação"
type textarea "x"
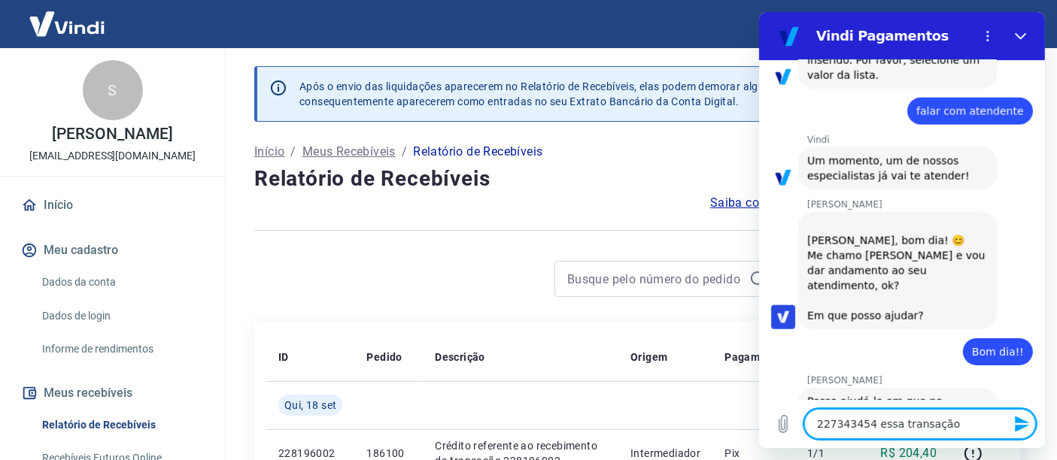
type textarea "227343454 essa transação a"
type textarea "x"
type textarea "227343454 essa transação a"
type textarea "x"
type textarea "227343454 essa transação a c"
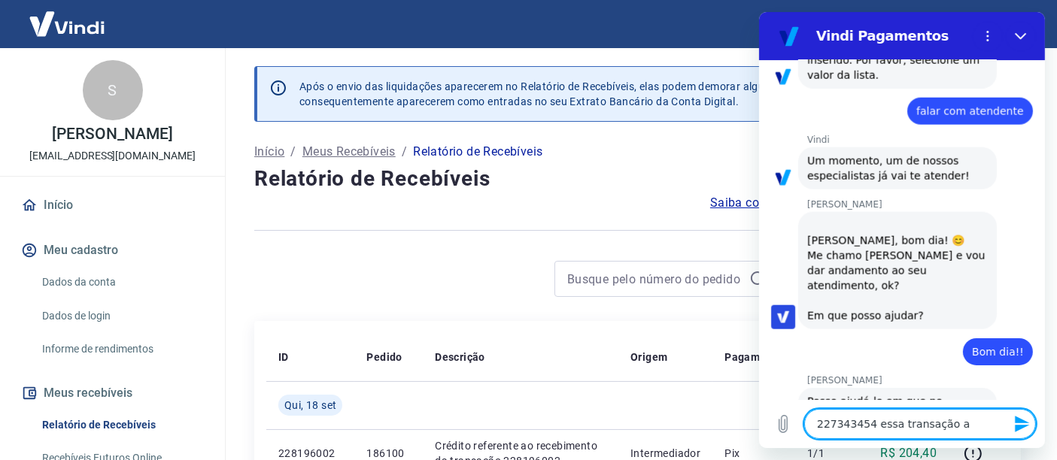
type textarea "x"
type textarea "227343454 essa transação a cl"
type textarea "x"
type textarea "227343454 essa transação a cli"
type textarea "x"
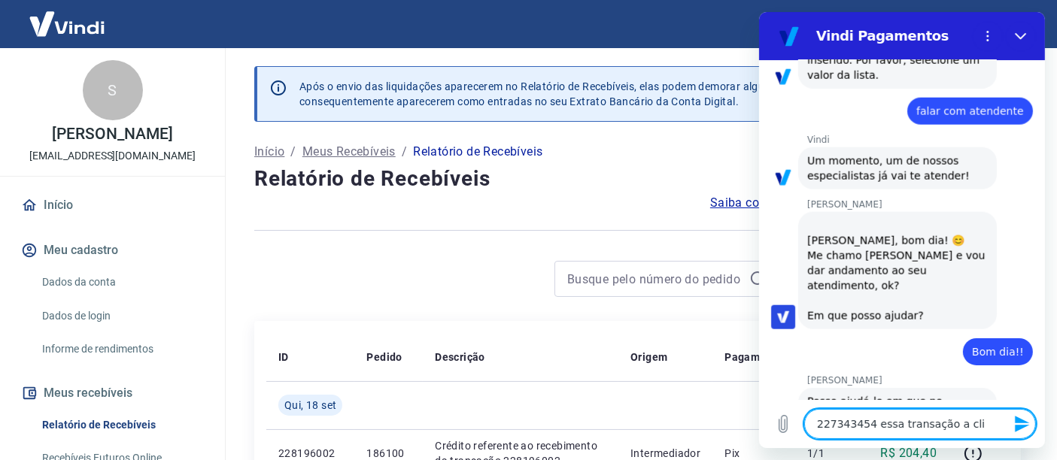
type textarea "227343454 essa transação a clie"
type textarea "x"
type textarea "227343454 essa transação a clien"
type textarea "x"
type textarea "227343454 essa transação a client"
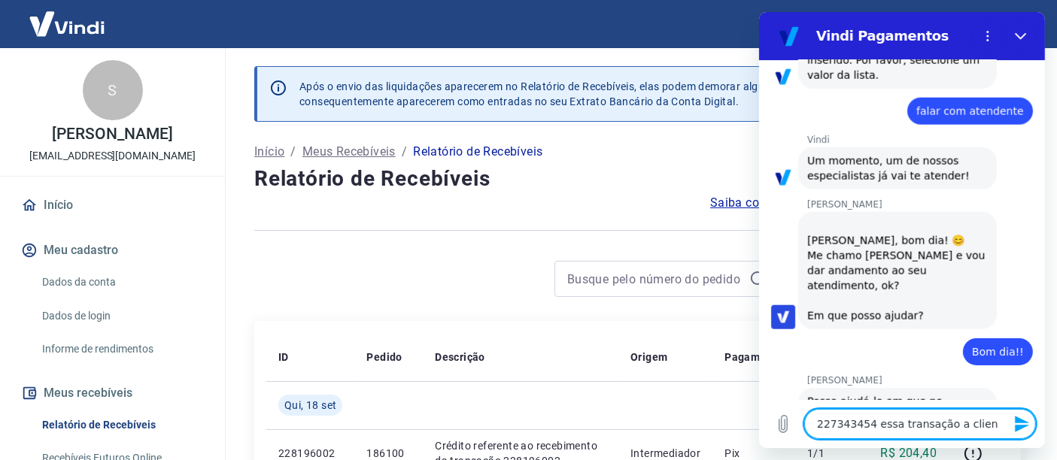
type textarea "x"
type textarea "227343454 essa transação a cliente"
type textarea "x"
type textarea "227343454 essa transação a cliente"
type textarea "x"
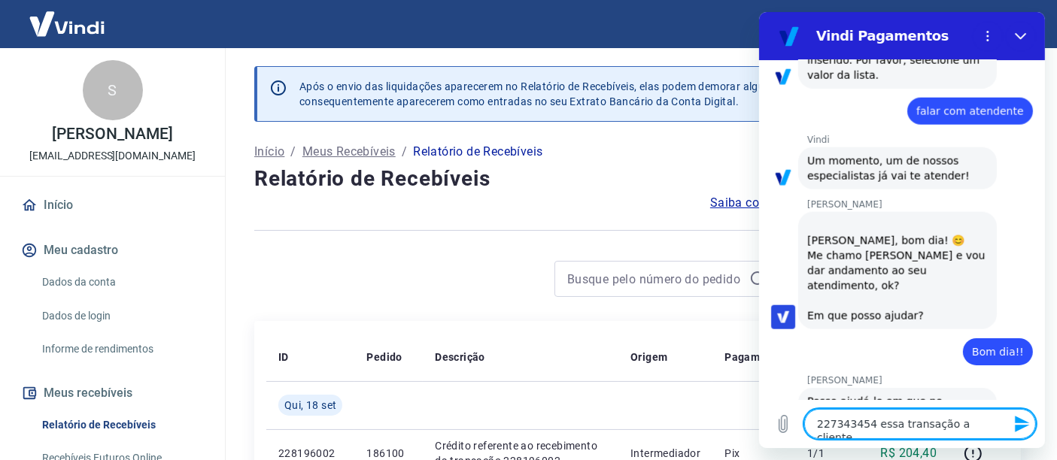
type textarea "227343454 essa transação a cliente e"
type textarea "x"
type textarea "227343454 essa transação a cliente es"
type textarea "x"
type textarea "227343454 essa transação a cliente est"
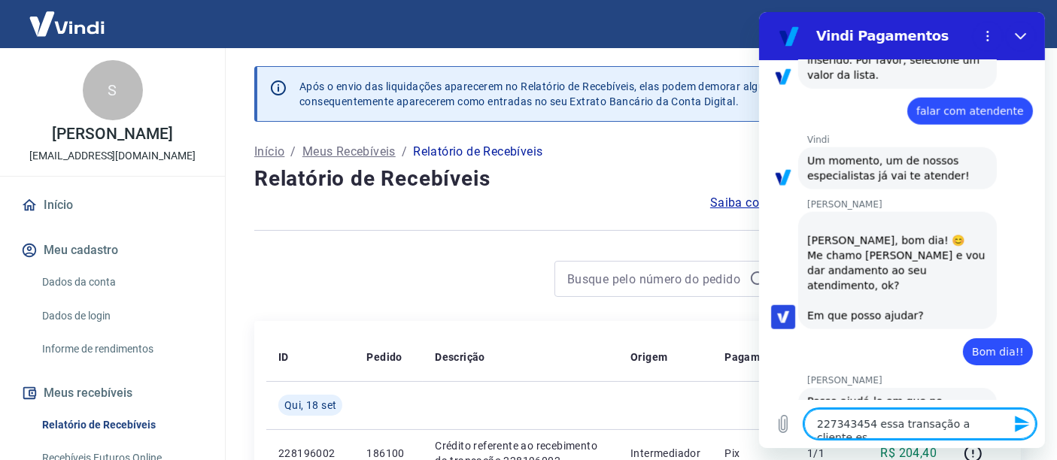
type textarea "x"
type textarea "227343454 essa transação a cliente está"
type textarea "x"
type textarea "227343454 essa transação a cliente está"
type textarea "x"
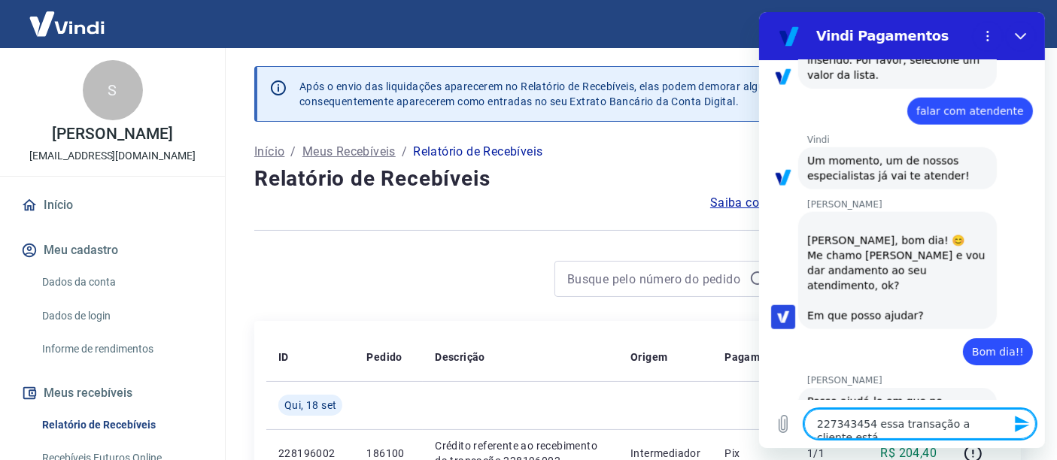
type textarea "227343454 essa transação a cliente está f"
type textarea "x"
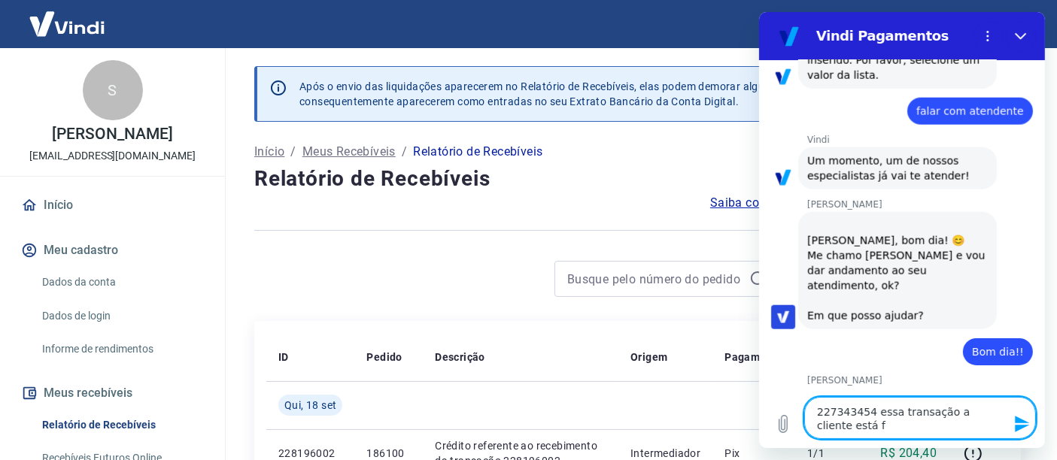
type textarea "227343454 essa transação a cliente está fa"
type textarea "x"
type textarea "227343454 essa transação a cliente está fal"
type textarea "x"
type textarea "227343454 essa transação a cliente está fala"
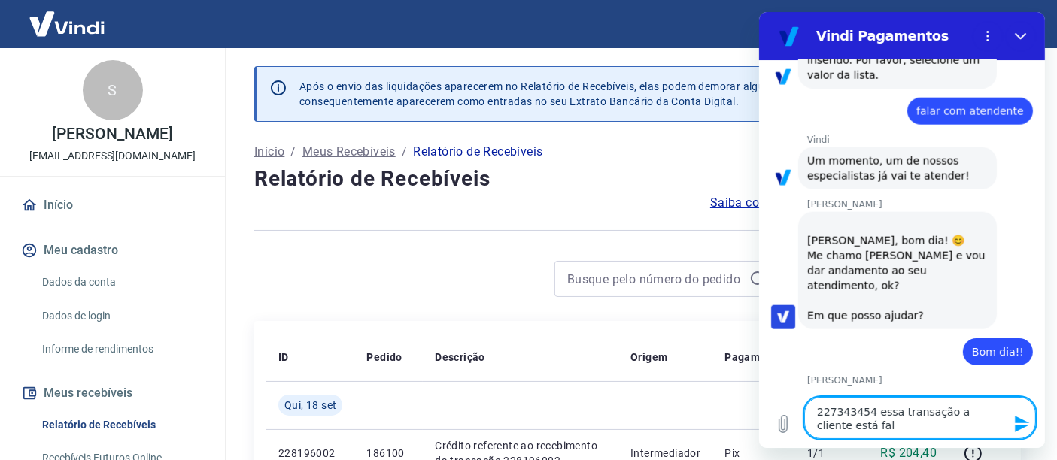
type textarea "x"
type textarea "227343454 essa transação a cliente está falan"
type textarea "x"
type textarea "227343454 essa transação a cliente está faland"
type textarea "x"
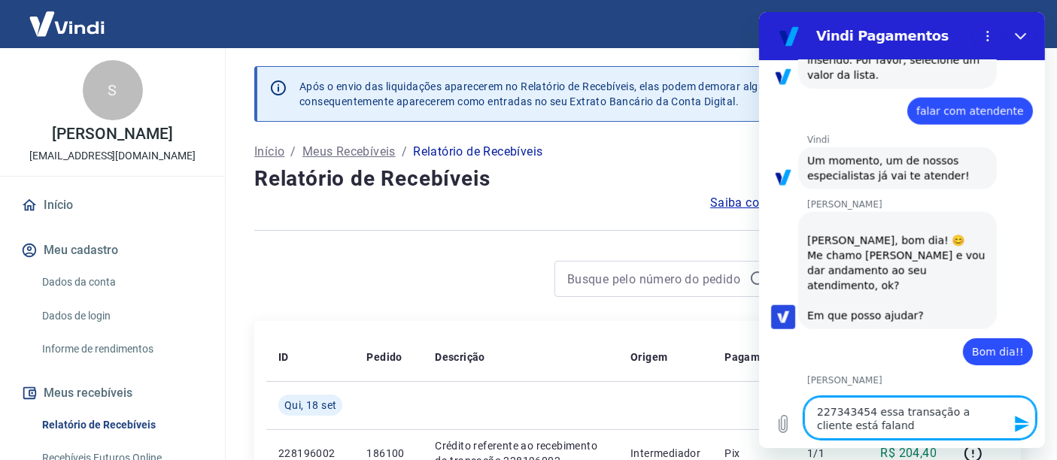
type textarea "227343454 essa transação a cliente está falando"
type textarea "x"
type textarea "227343454 essa transação a cliente está falando"
type textarea "x"
type textarea "227343454 essa transação a cliente está falando q"
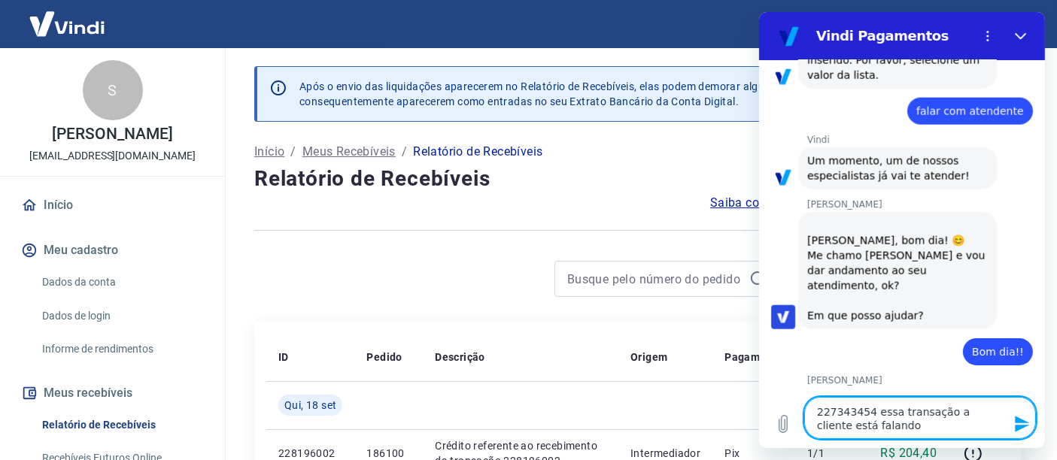
type textarea "x"
type textarea "227343454 essa transação a cliente está falando qu"
type textarea "x"
type textarea "227343454 essa transação a cliente está falando que"
type textarea "x"
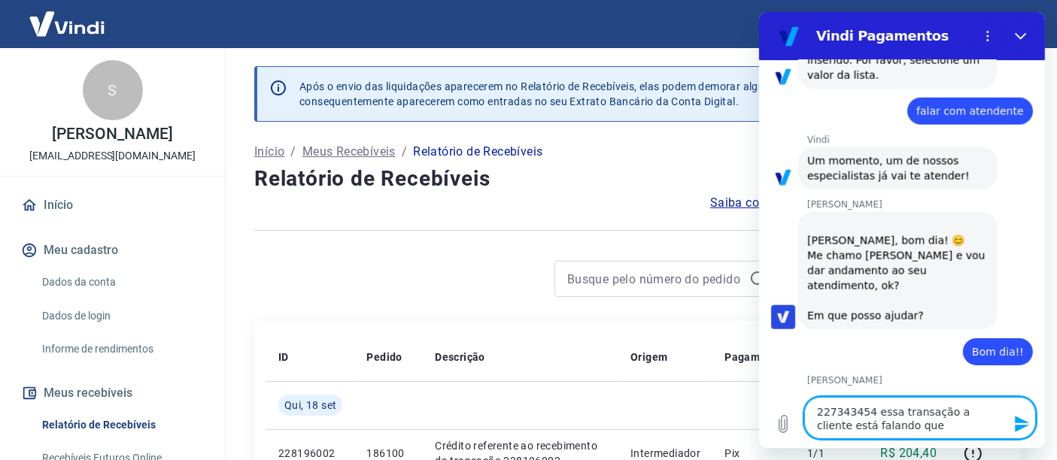
type textarea "227343454 essa transação a cliente está falando que"
type textarea "x"
type textarea "227343454 essa transação a cliente está falando que v"
type textarea "x"
type textarea "227343454 essa transação a cliente está falando que vo"
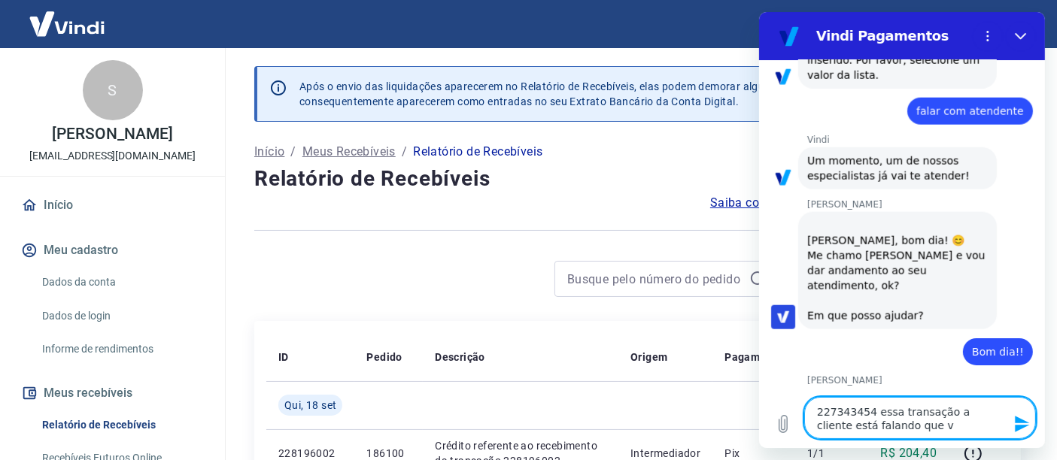
type textarea "x"
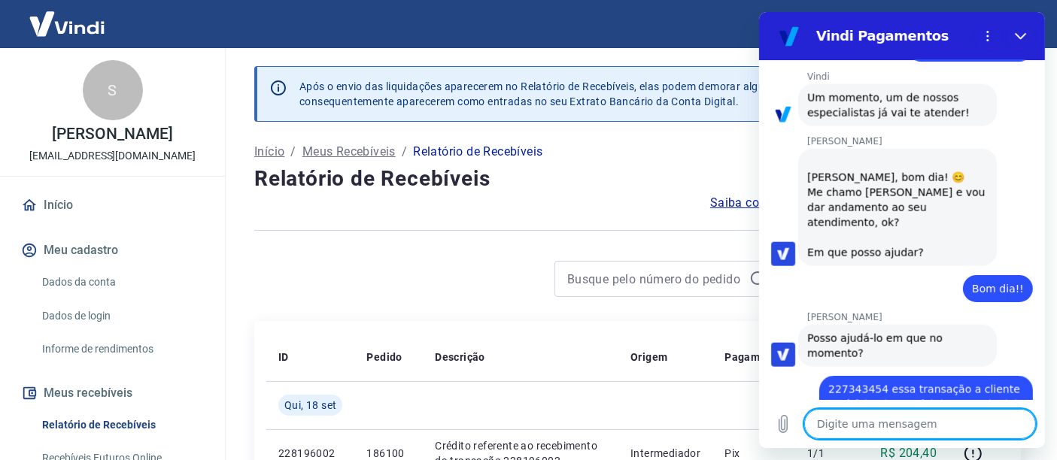
scroll to position [1870, 0]
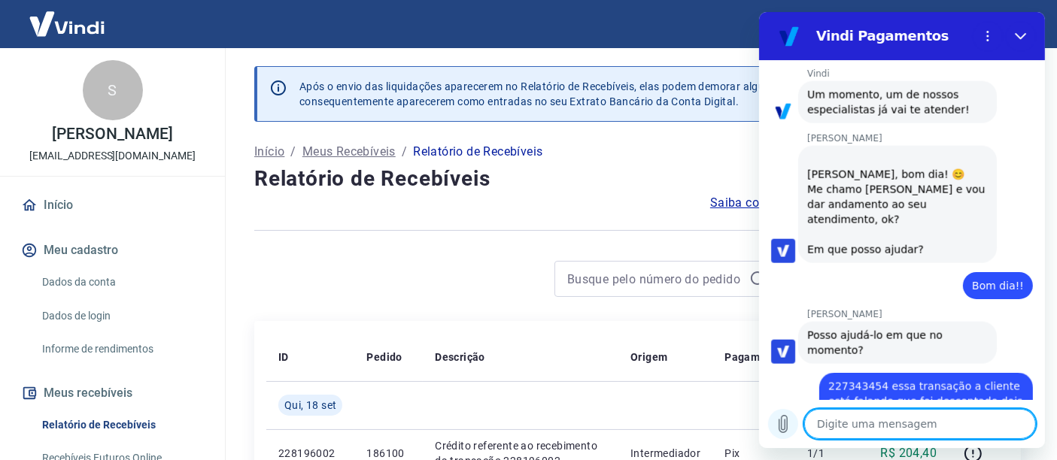
click at [772, 428] on button "Carregar arquivo" at bounding box center [782, 424] width 30 height 30
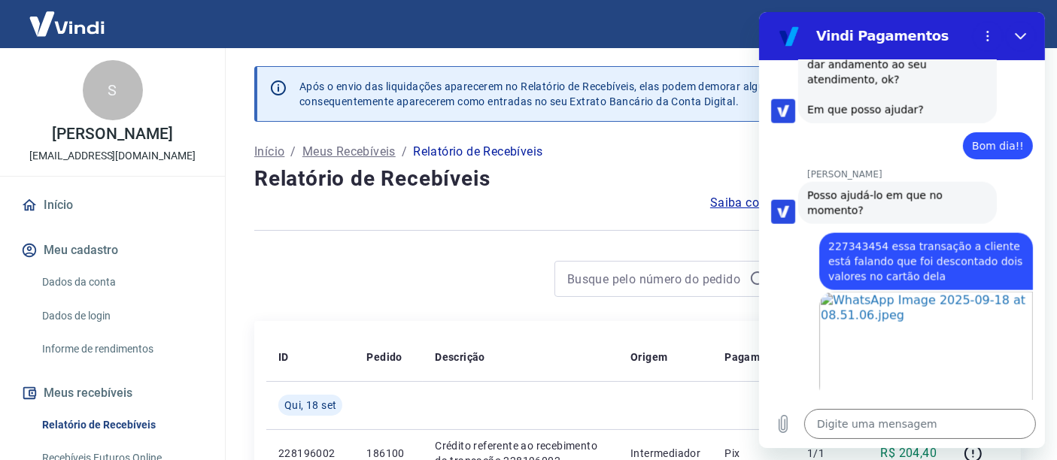
scroll to position [2089, 0]
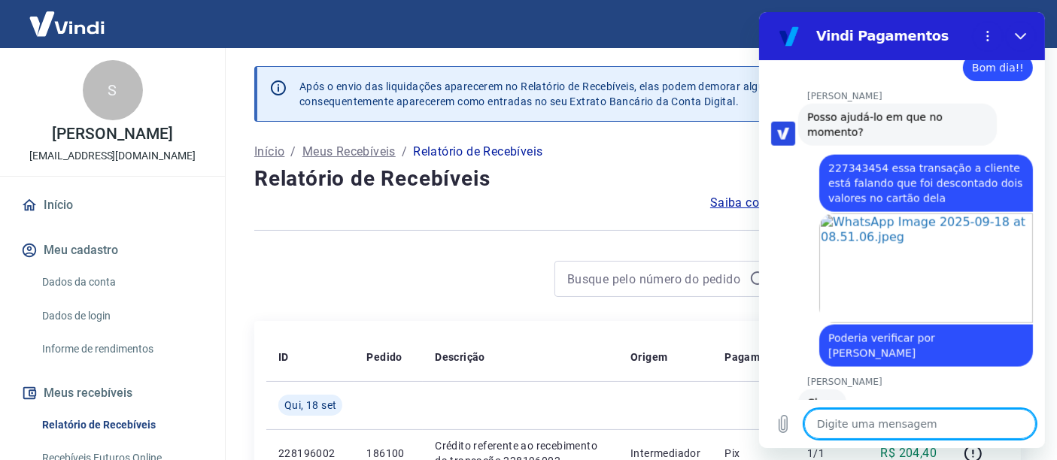
click at [895, 436] on textarea at bounding box center [920, 424] width 232 height 30
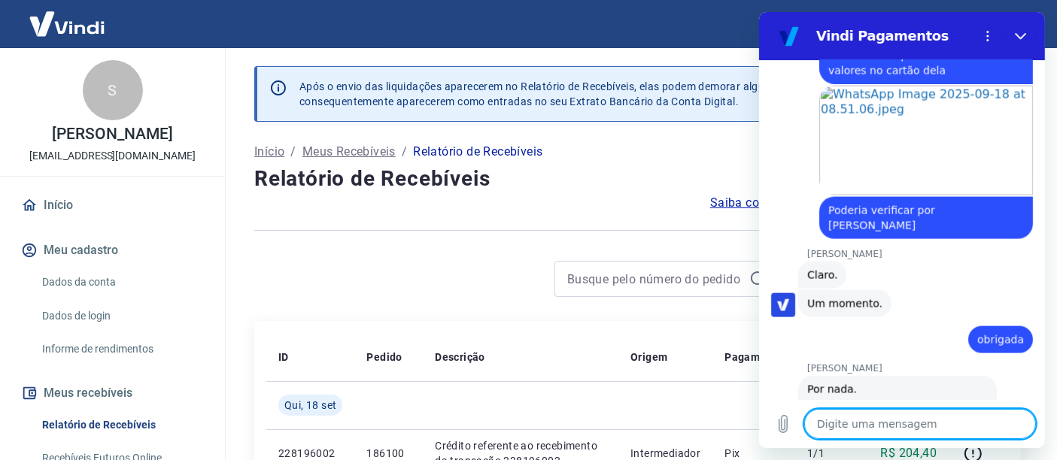
scroll to position [2219, 0]
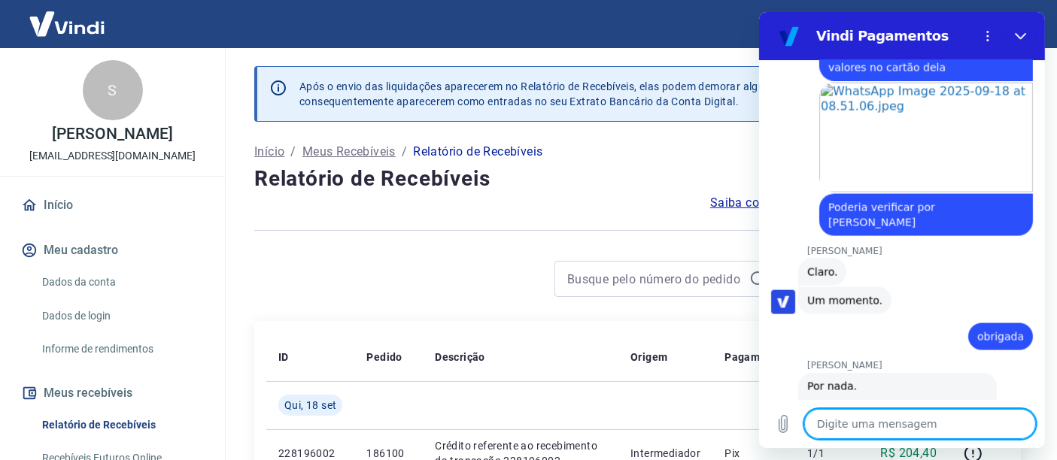
click at [888, 424] on textarea at bounding box center [920, 424] width 232 height 30
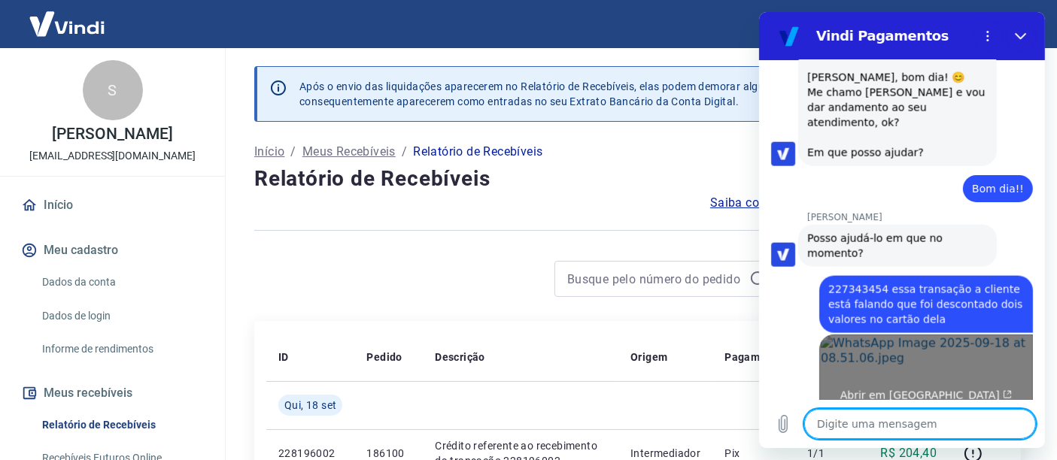
scroll to position [1969, 0]
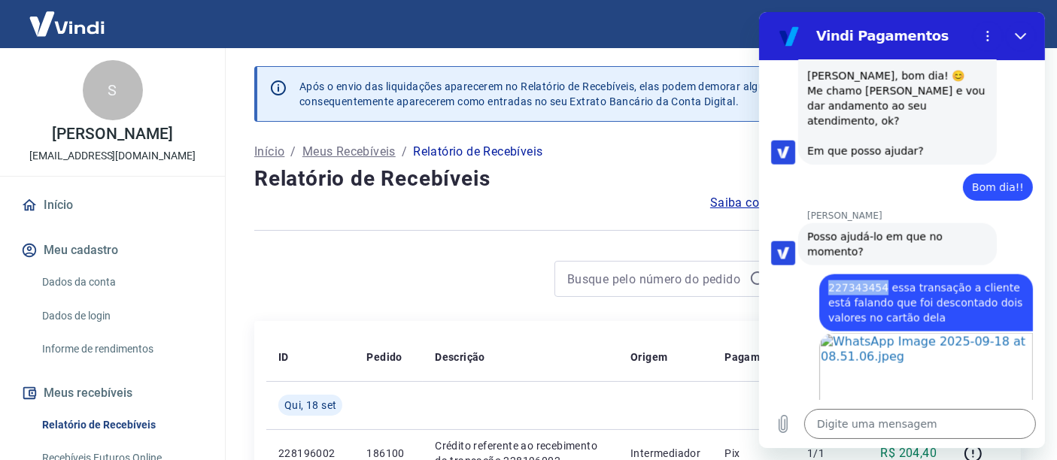
drag, startPoint x: 876, startPoint y: 241, endPoint x: 816, endPoint y: 241, distance: 60.9
click at [816, 266] on div "diz: 227343454 essa transação a cliente está falando que foi descontado dois va…" at bounding box center [895, 299] width 274 height 66
copy span "227343454"
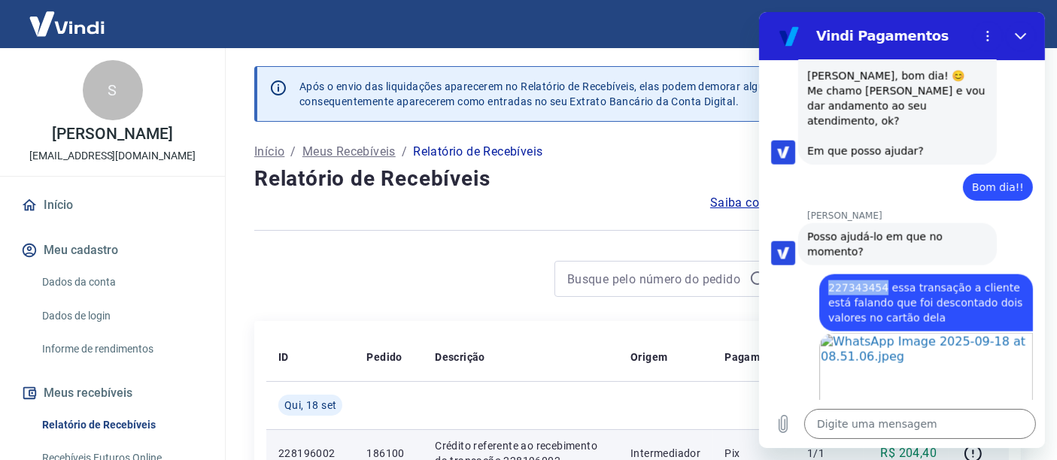
scroll to position [2219, 0]
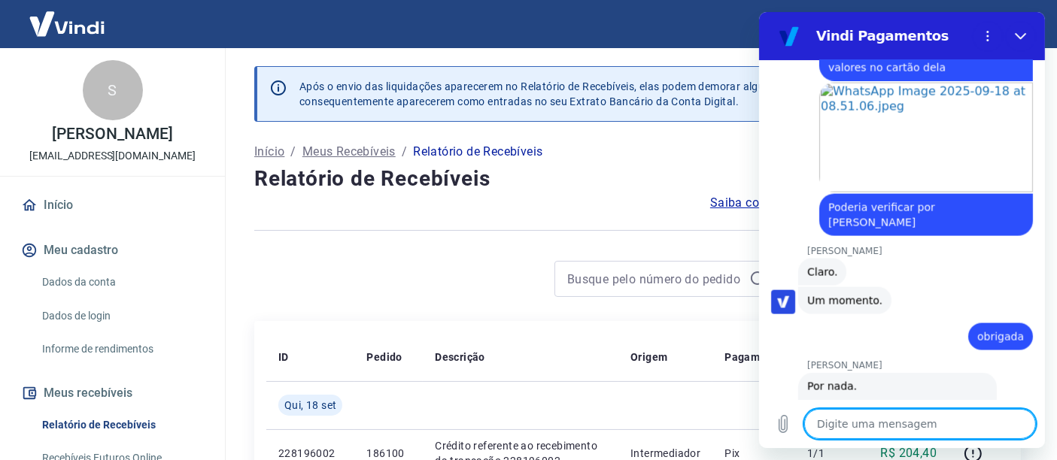
click at [819, 423] on textarea at bounding box center [920, 424] width 232 height 30
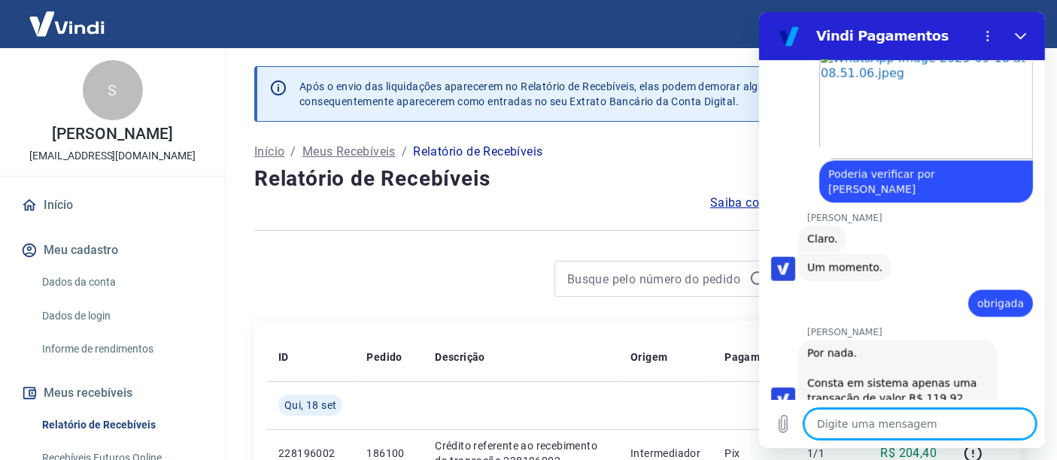
scroll to position [2256, 0]
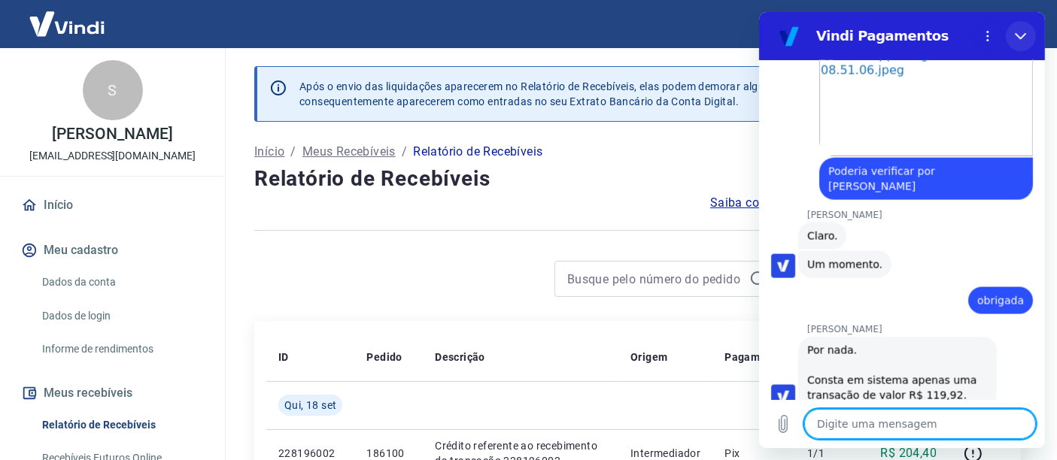
click at [1022, 41] on icon "Fechar" at bounding box center [1020, 36] width 12 height 12
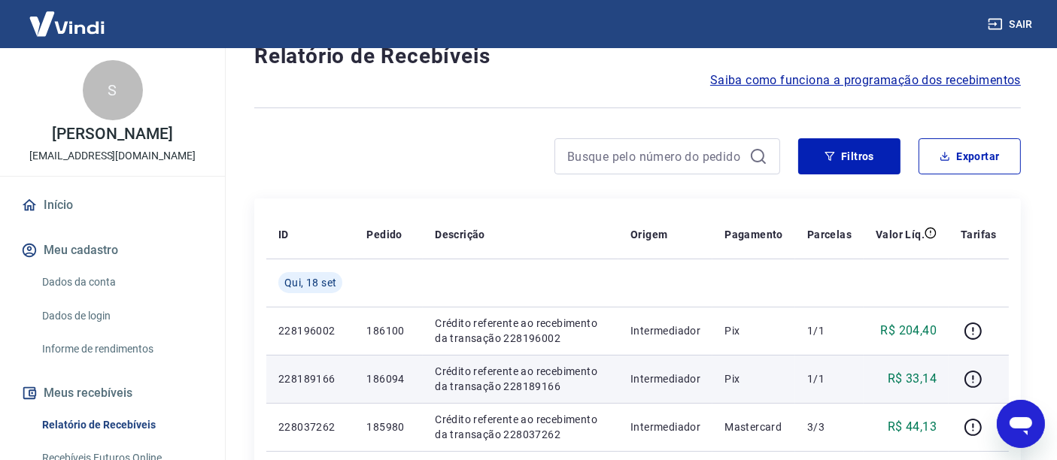
scroll to position [334, 0]
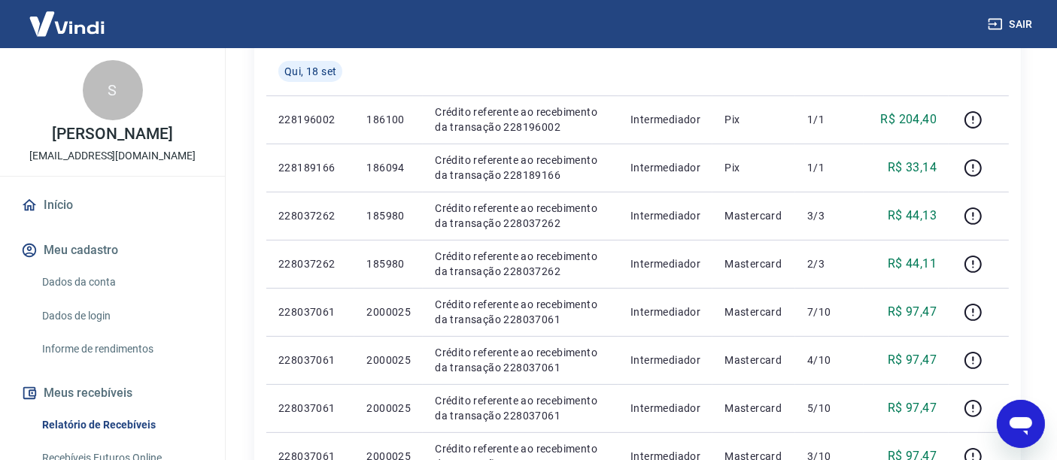
click at [1019, 434] on icon "Abrir janela de mensagens" at bounding box center [1020, 423] width 27 height 27
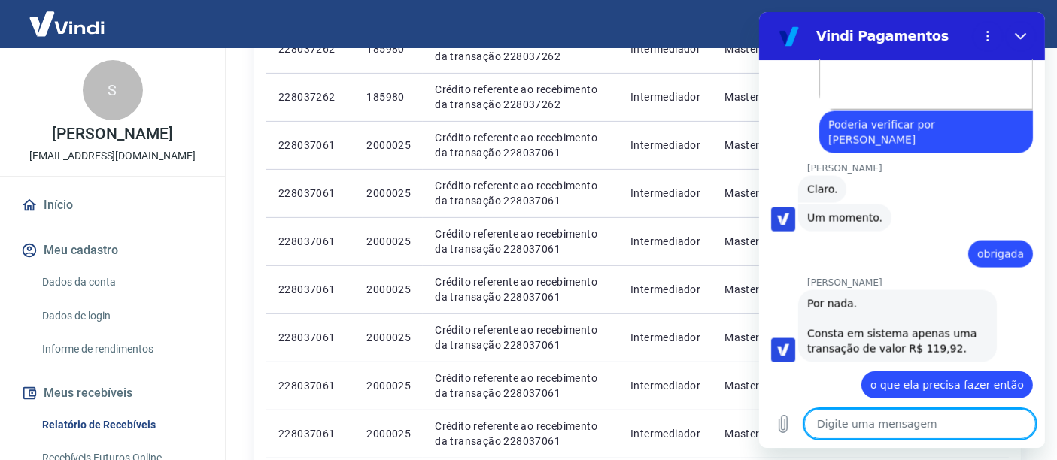
scroll to position [2305, 0]
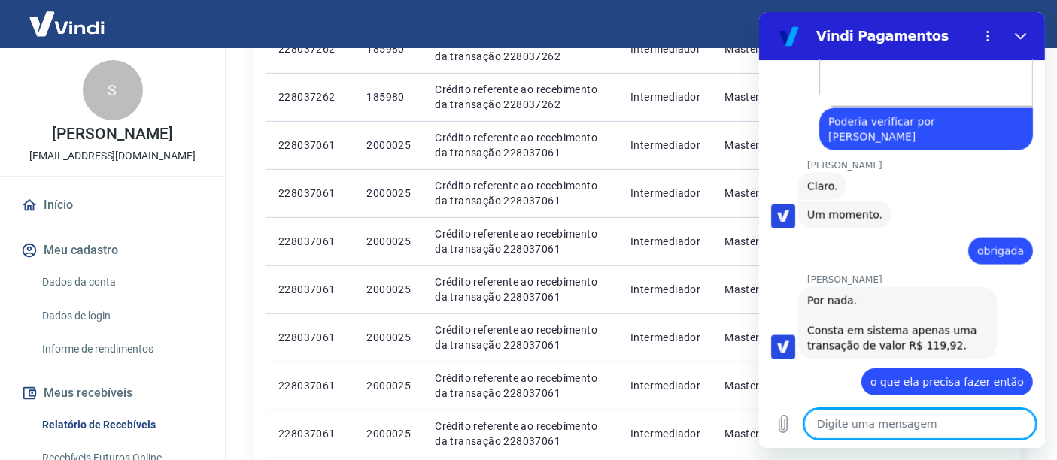
click at [871, 433] on textarea at bounding box center [920, 424] width 232 height 30
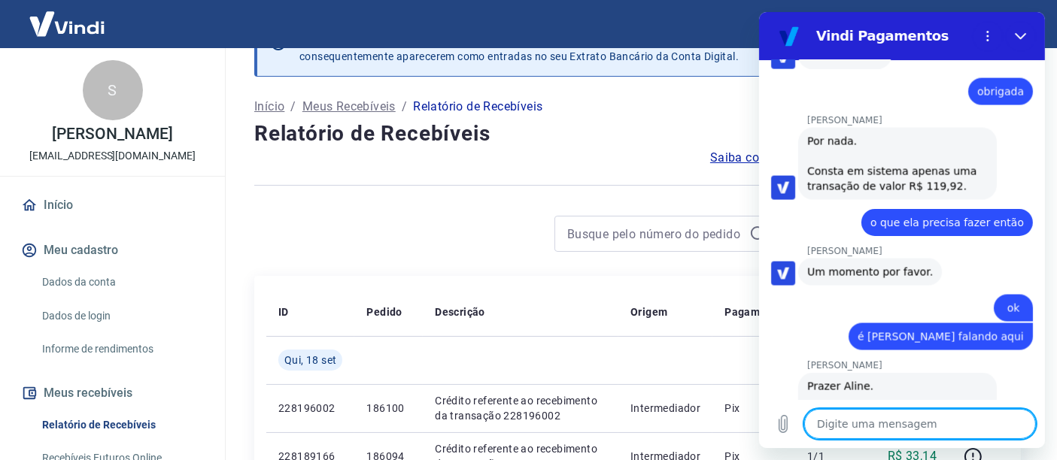
scroll to position [84, 0]
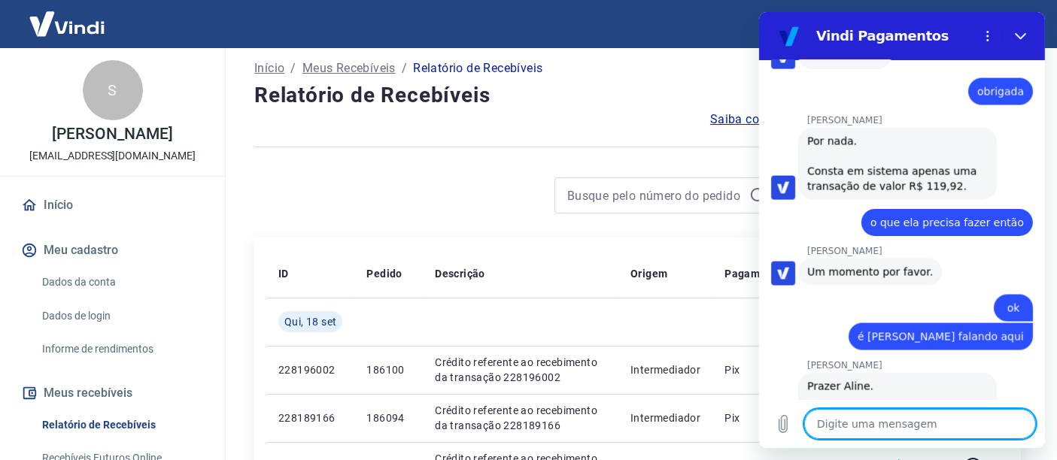
click at [896, 427] on textarea at bounding box center [920, 424] width 232 height 30
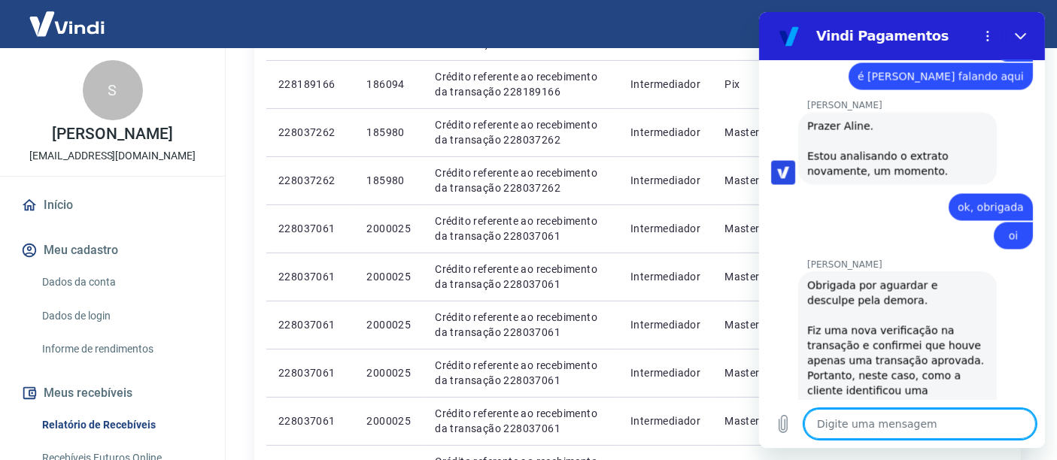
scroll to position [2730, 0]
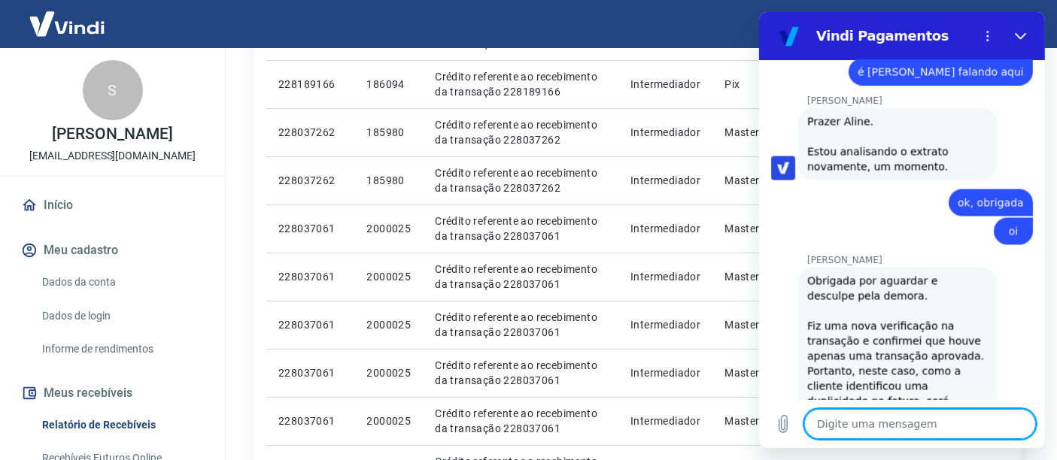
click at [873, 424] on textarea at bounding box center [920, 424] width 232 height 30
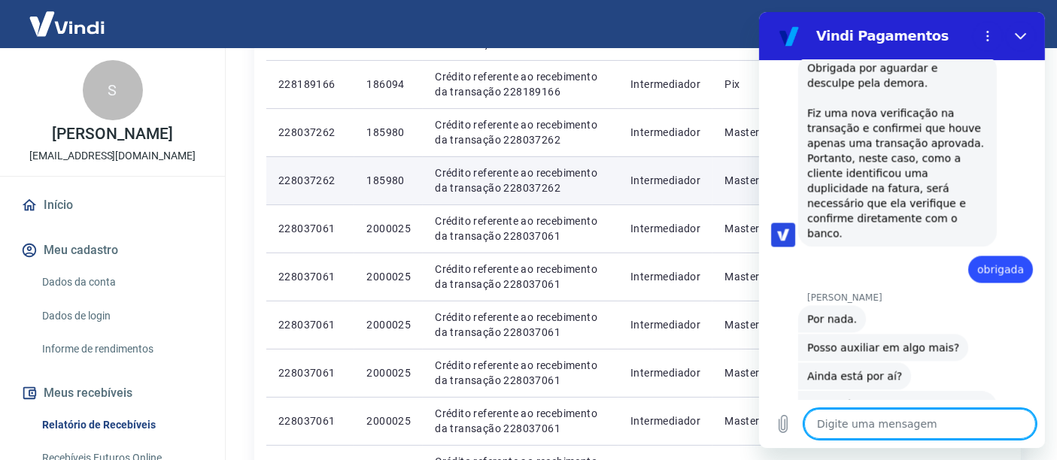
scroll to position [3090, 0]
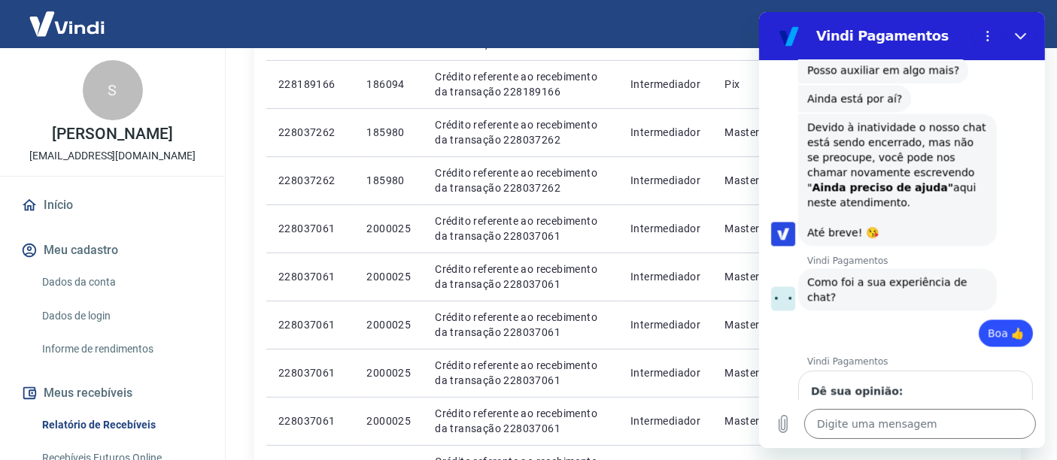
scroll to position [3219, 0]
click at [862, 406] on input "ate" at bounding box center [914, 422] width 209 height 32
click at [982, 456] on span "Enviar" at bounding box center [990, 465] width 33 height 18
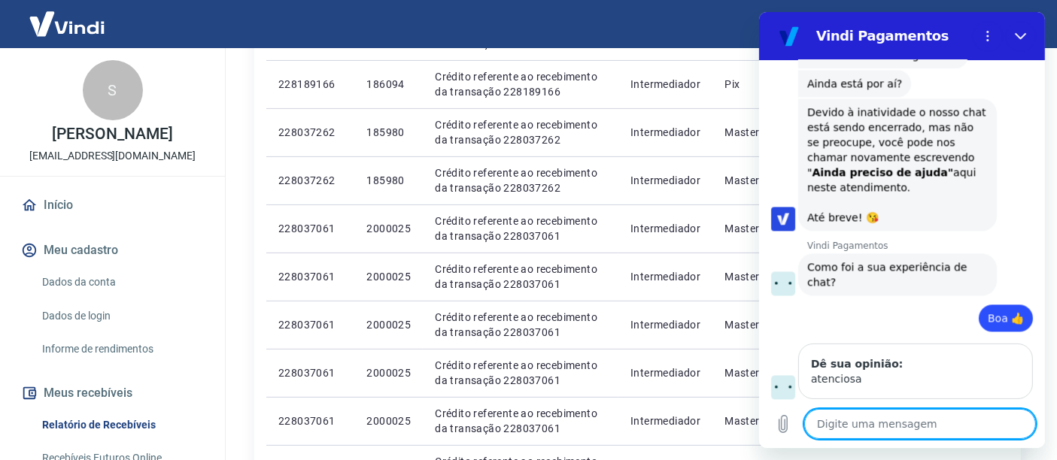
scroll to position [3239, 0]
